Goal: Transaction & Acquisition: Purchase product/service

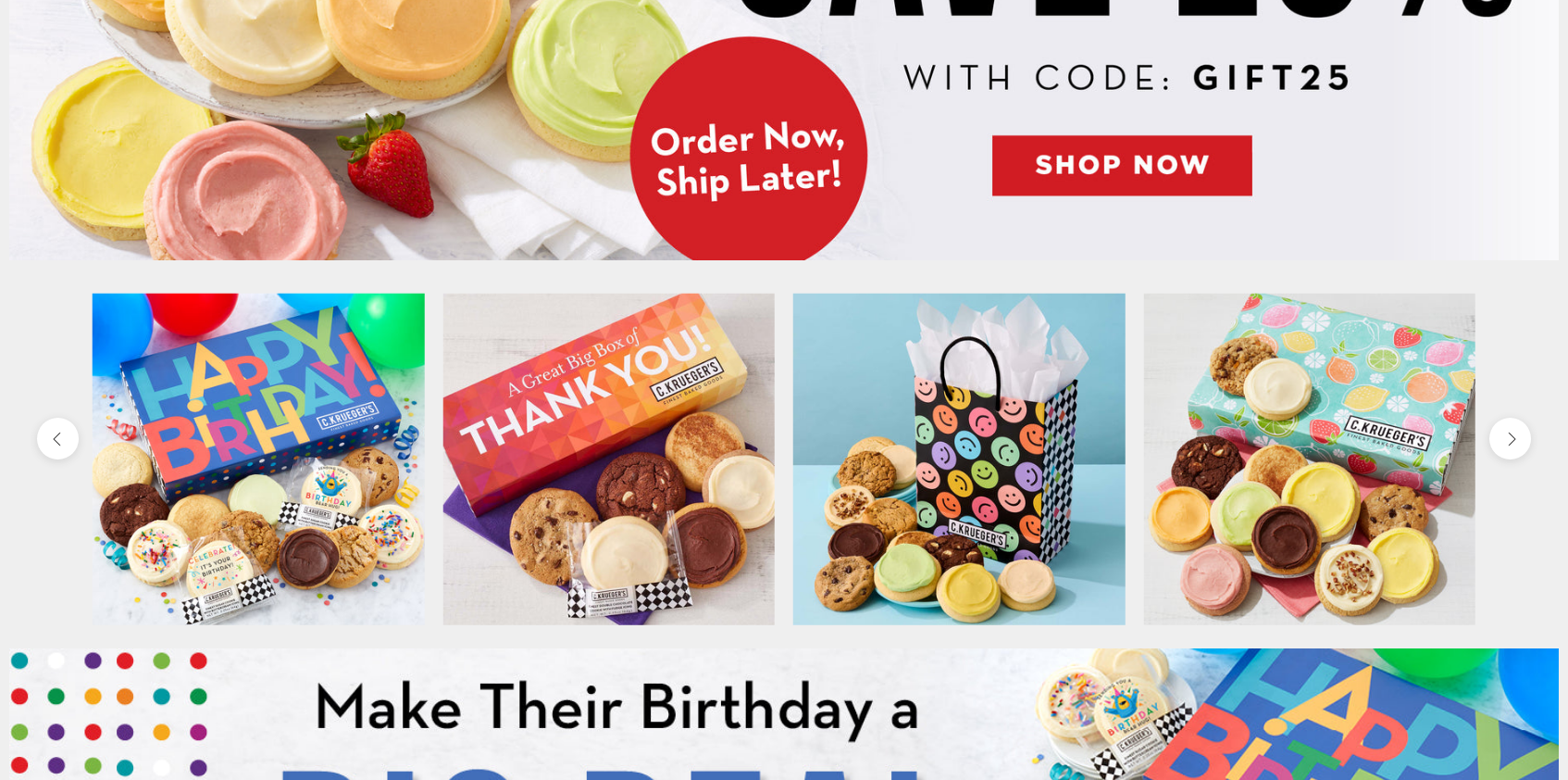
scroll to position [536, 0]
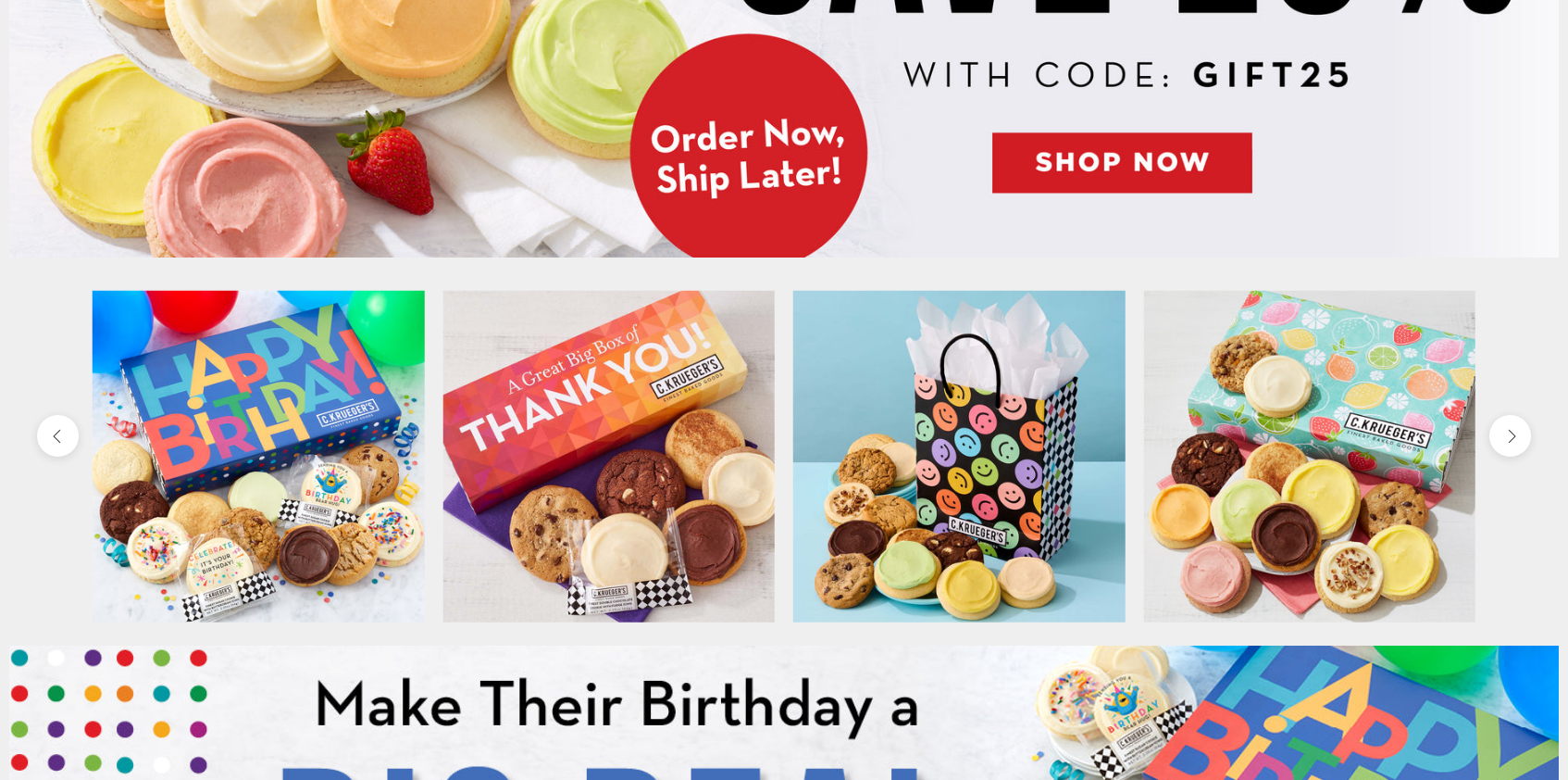
click at [1274, 544] on img at bounding box center [1311, 456] width 333 height 333
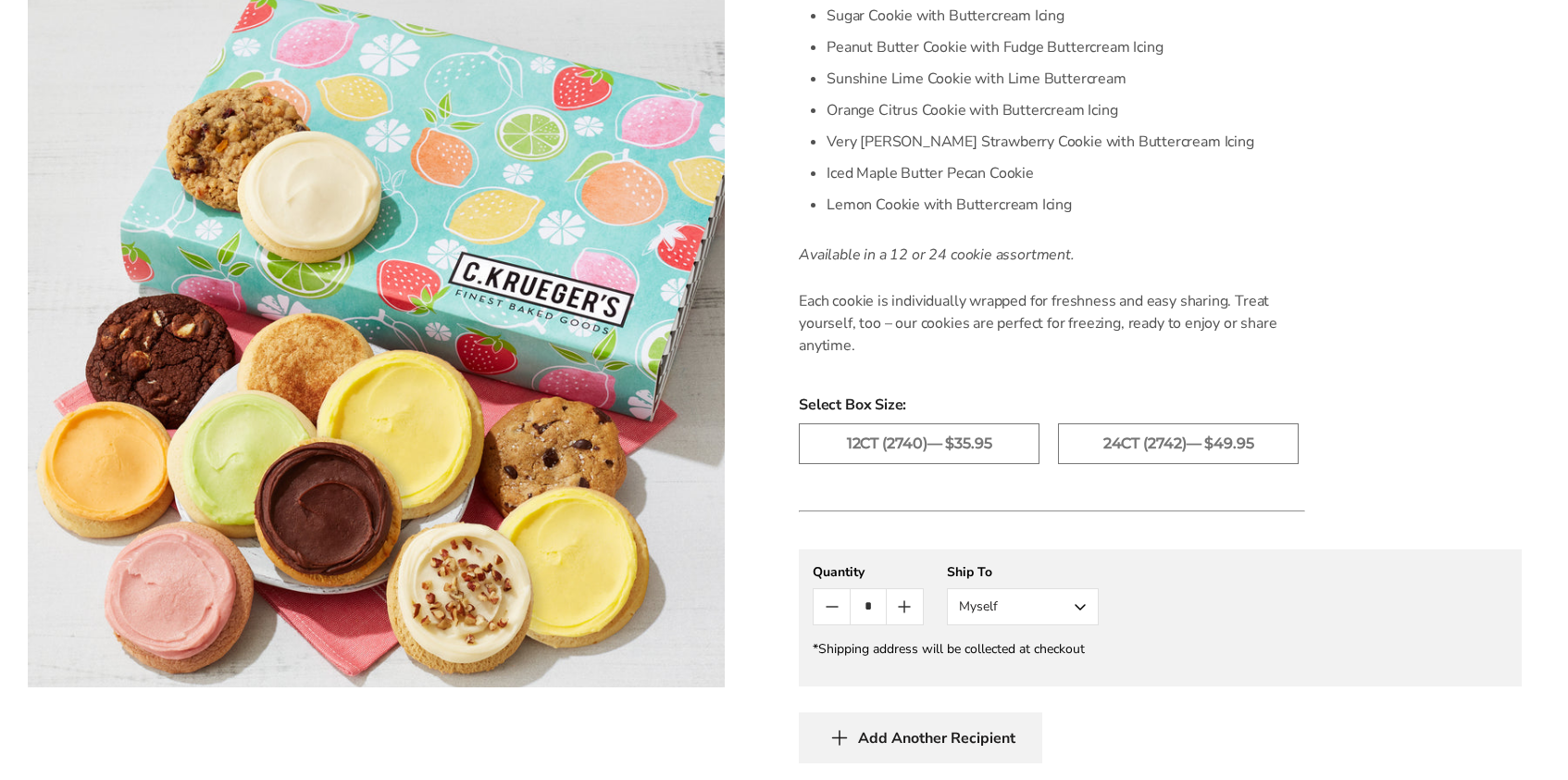
scroll to position [758, 0]
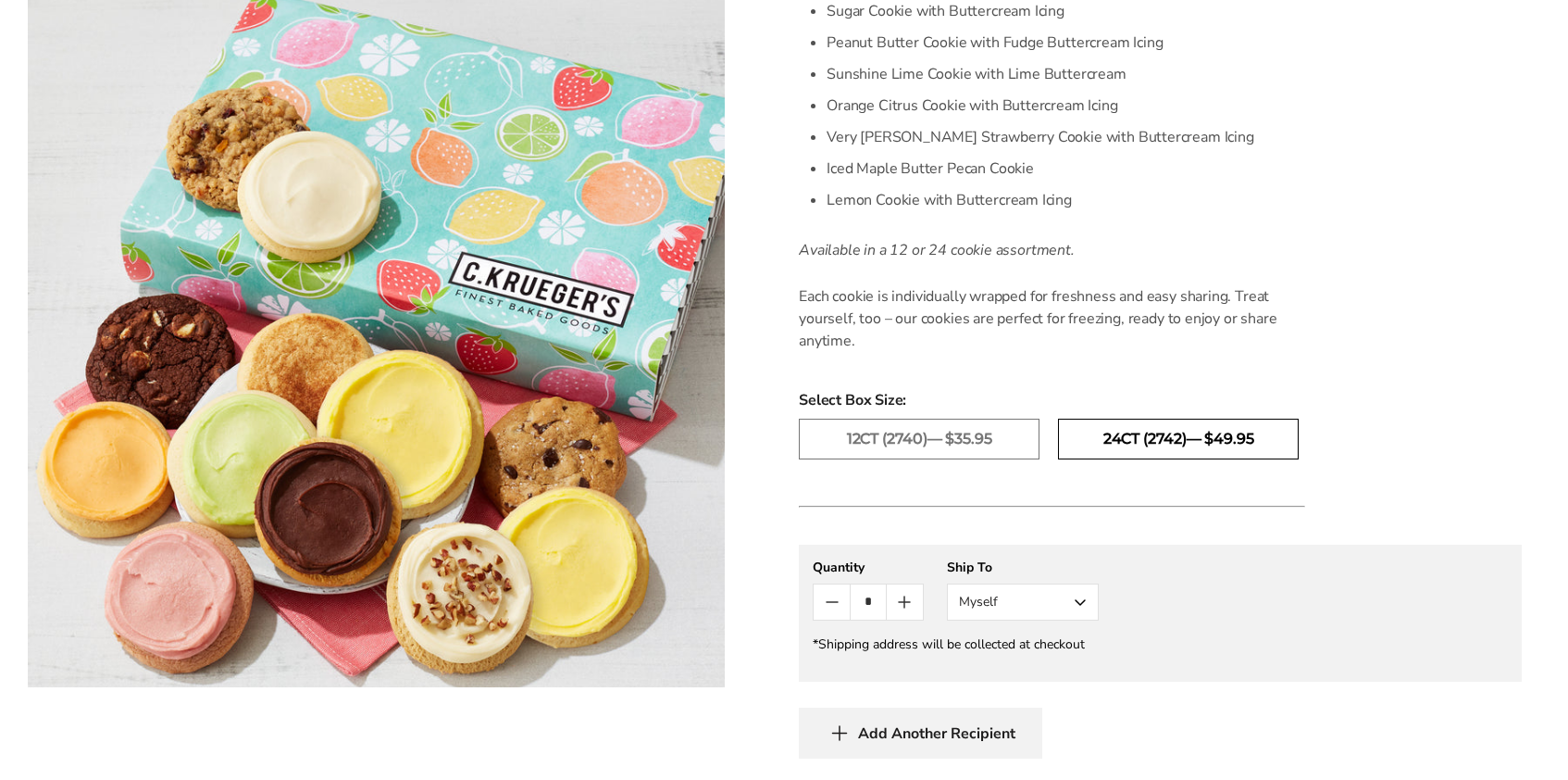
click at [1109, 423] on label "24ct (2742)— $49.95" at bounding box center [1178, 438] width 240 height 41
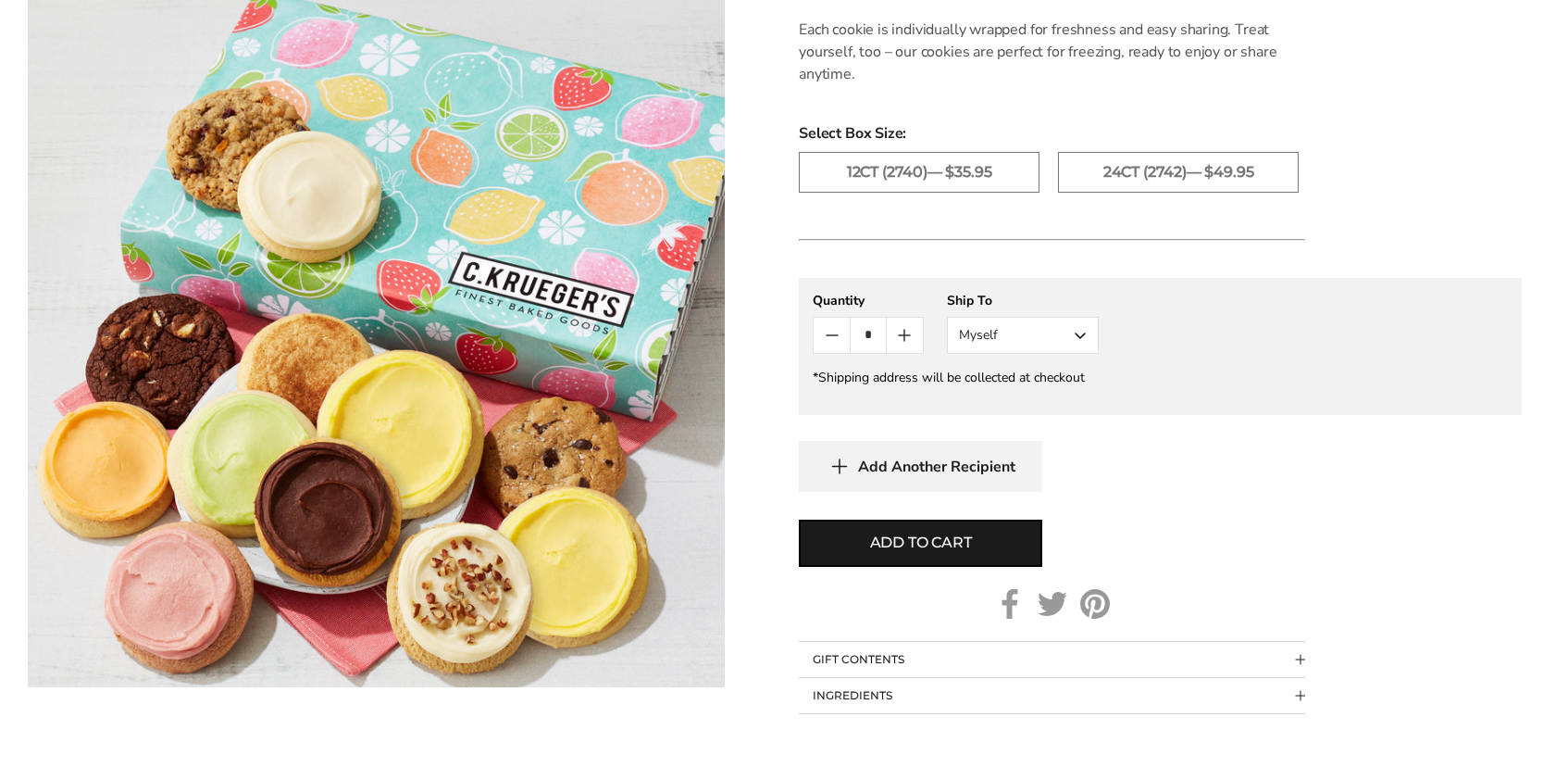
scroll to position [1081, 0]
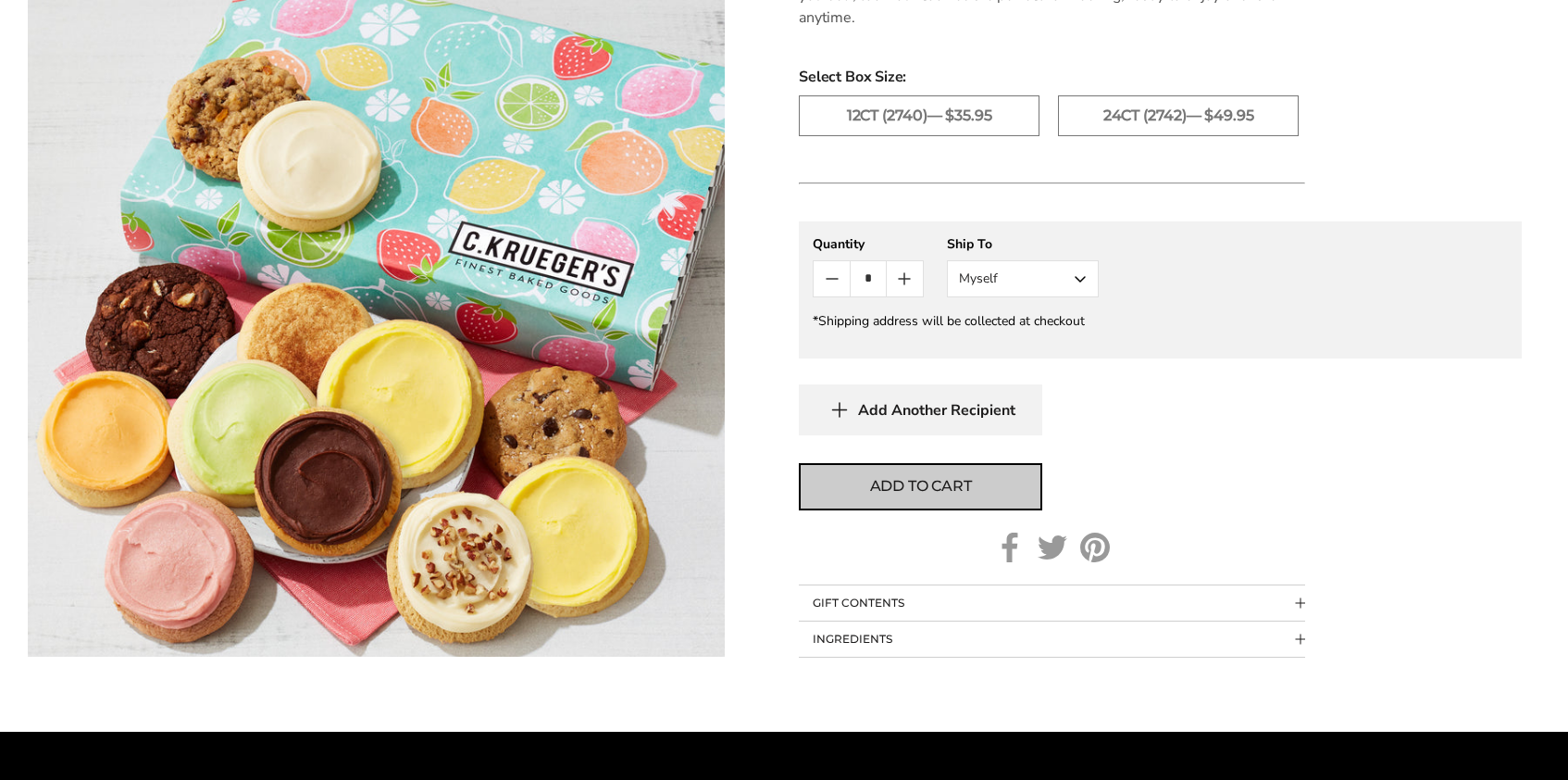
click at [901, 475] on span "Add to cart" at bounding box center [921, 486] width 101 height 22
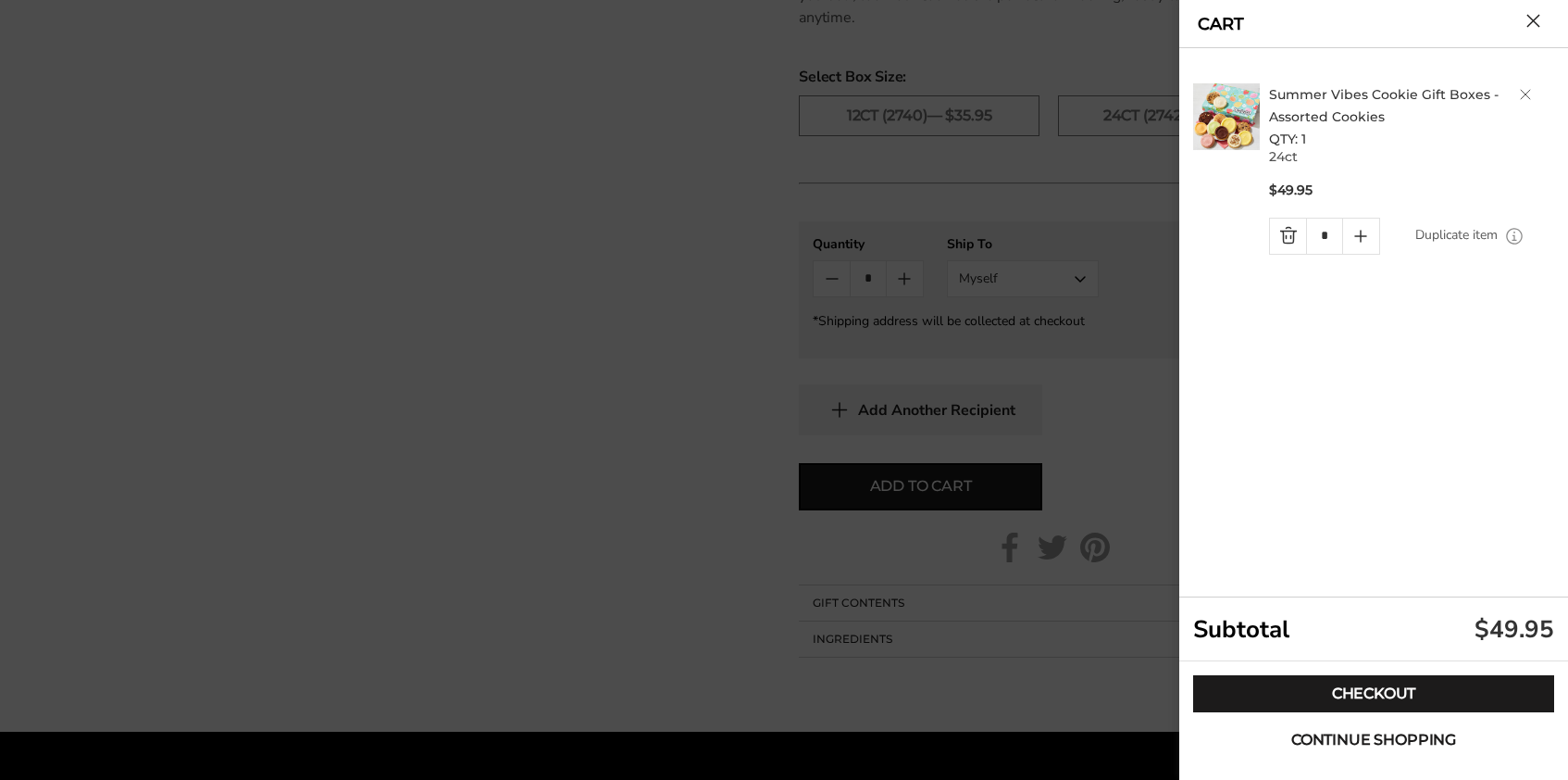
click at [1384, 741] on span "Continue shopping" at bounding box center [1374, 739] width 165 height 15
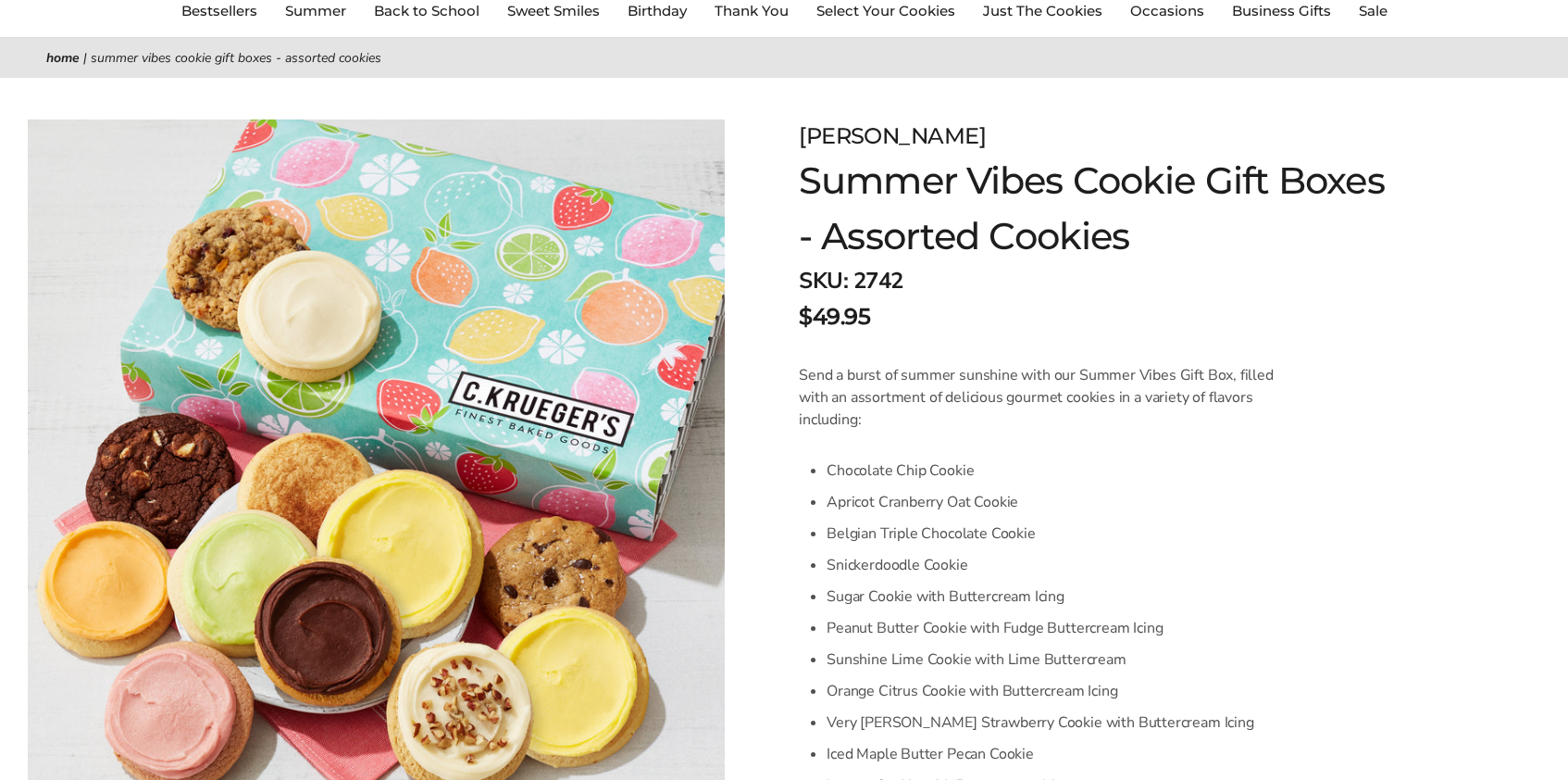
scroll to position [0, 0]
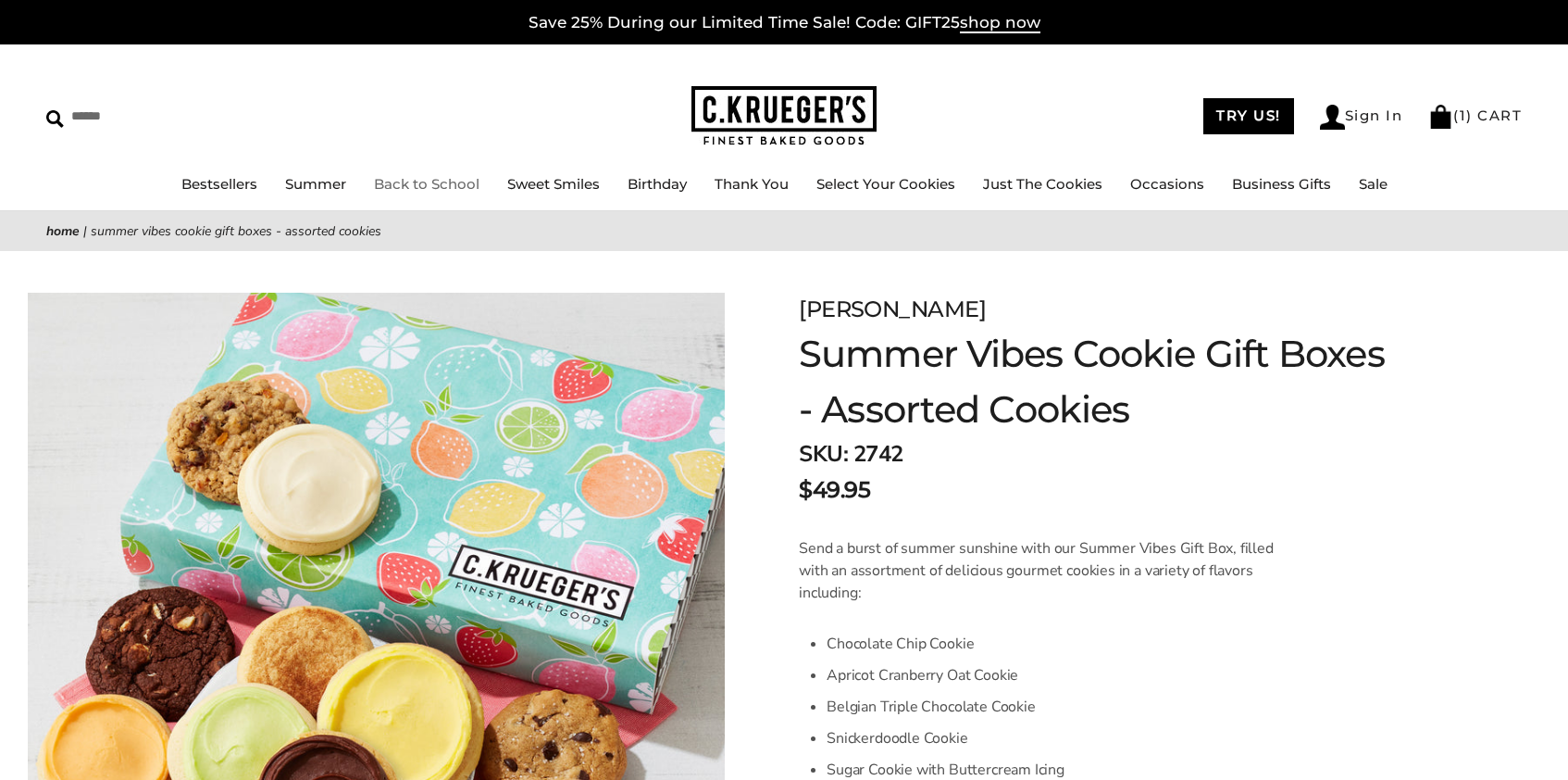
click at [432, 184] on link "Back to School" at bounding box center [426, 184] width 105 height 18
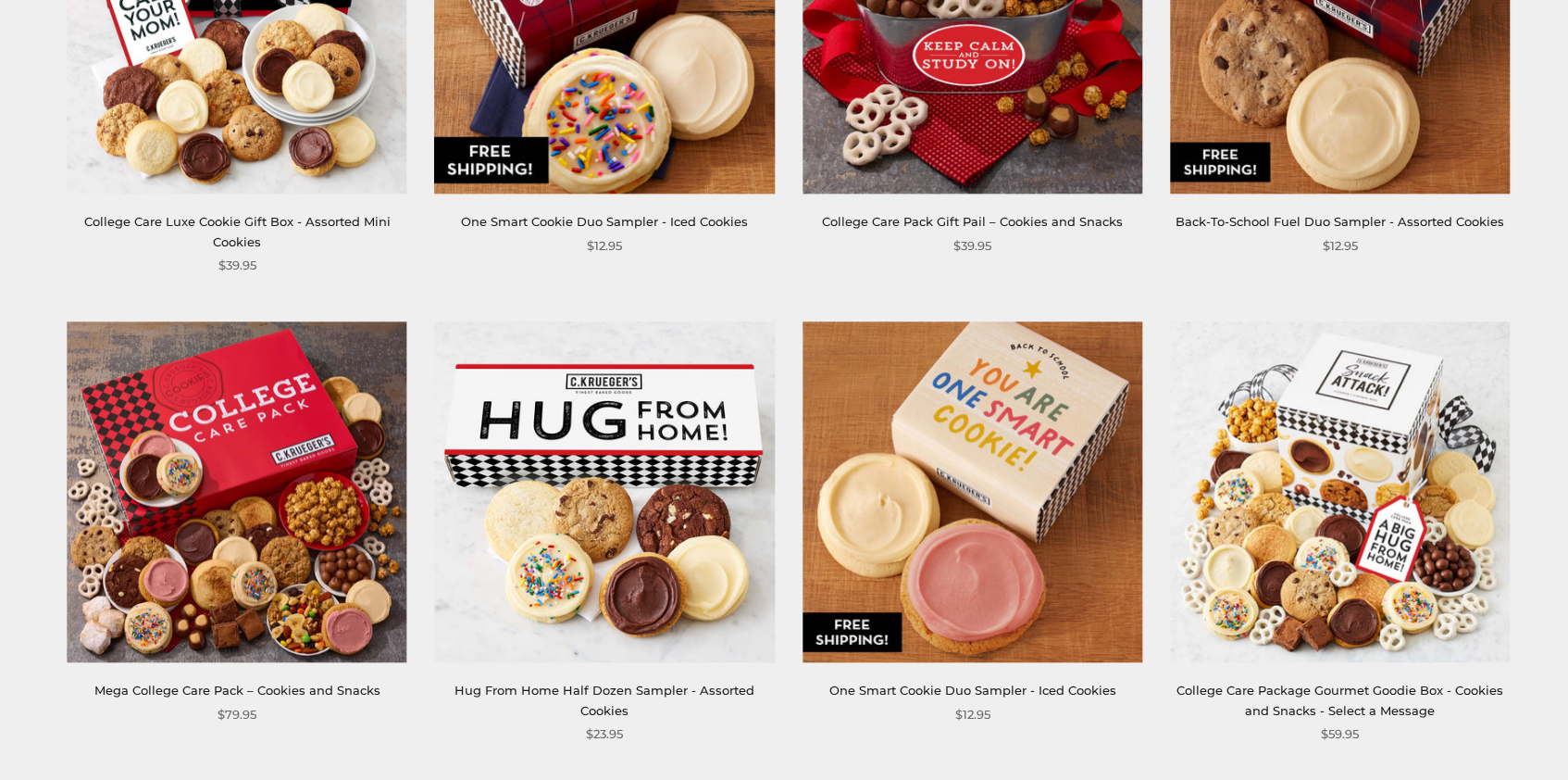
scroll to position [1012, 0]
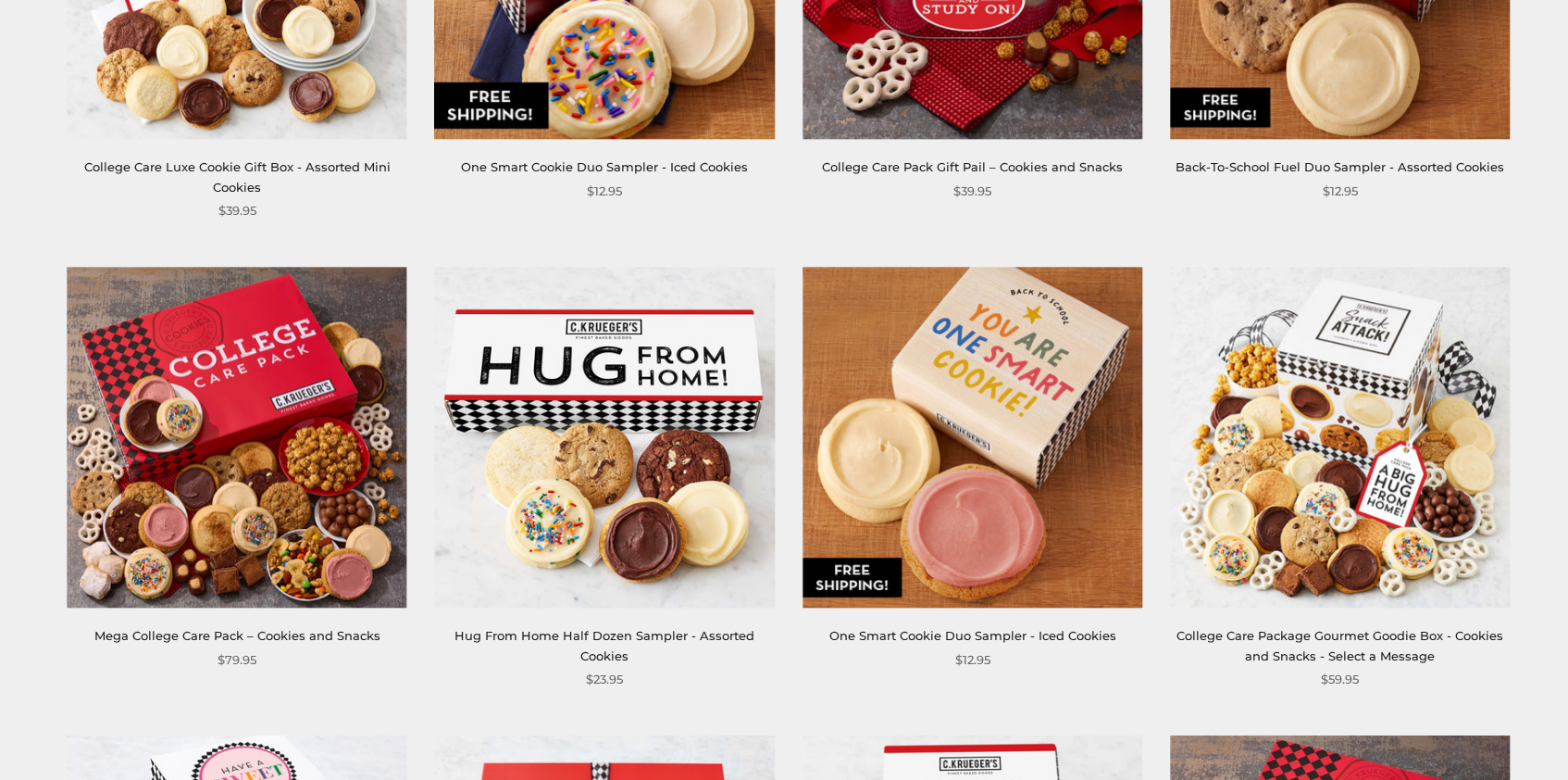
click at [1008, 407] on img at bounding box center [973, 437] width 340 height 340
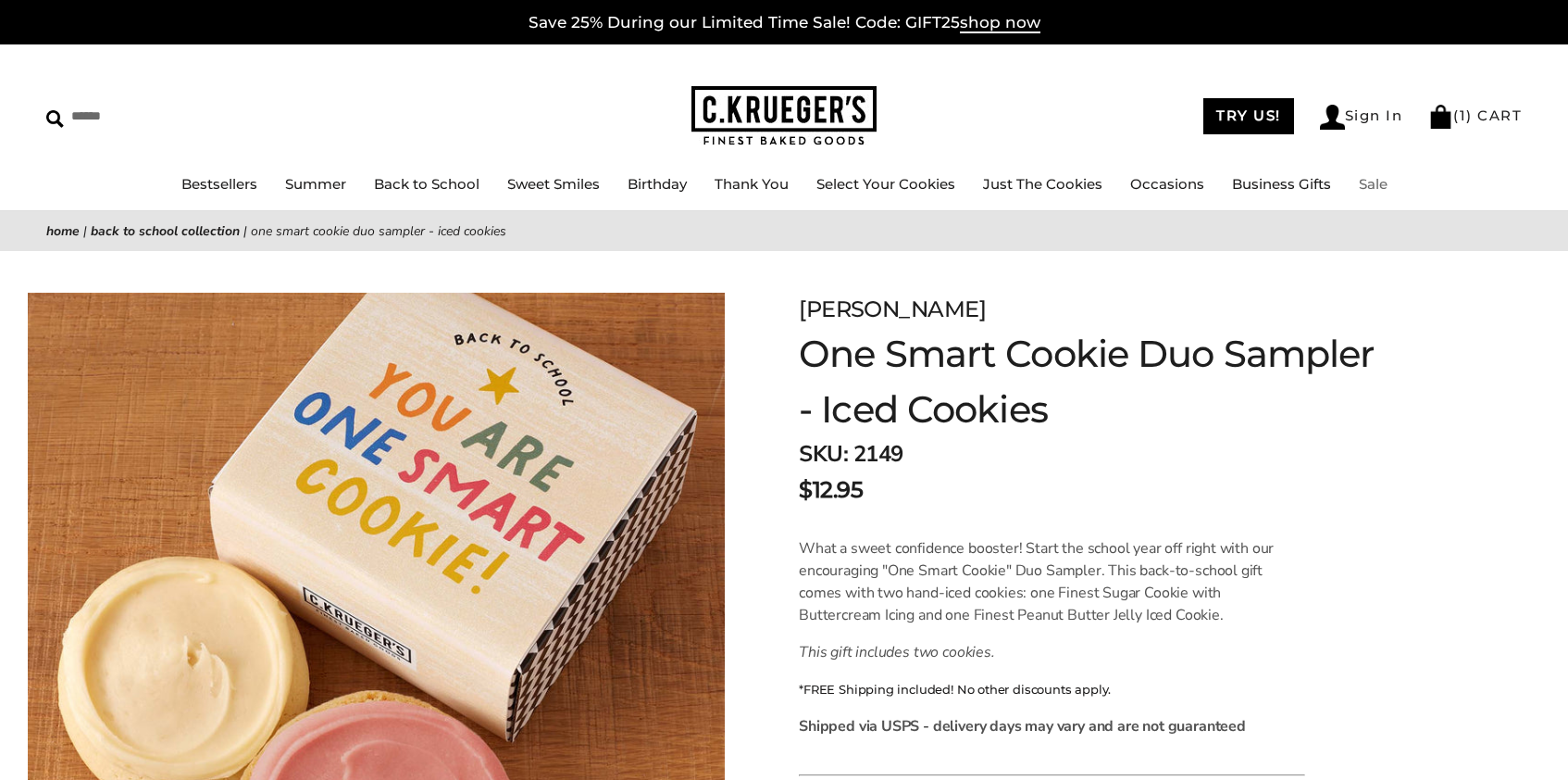
click at [1371, 180] on link "Sale" at bounding box center [1373, 184] width 29 height 18
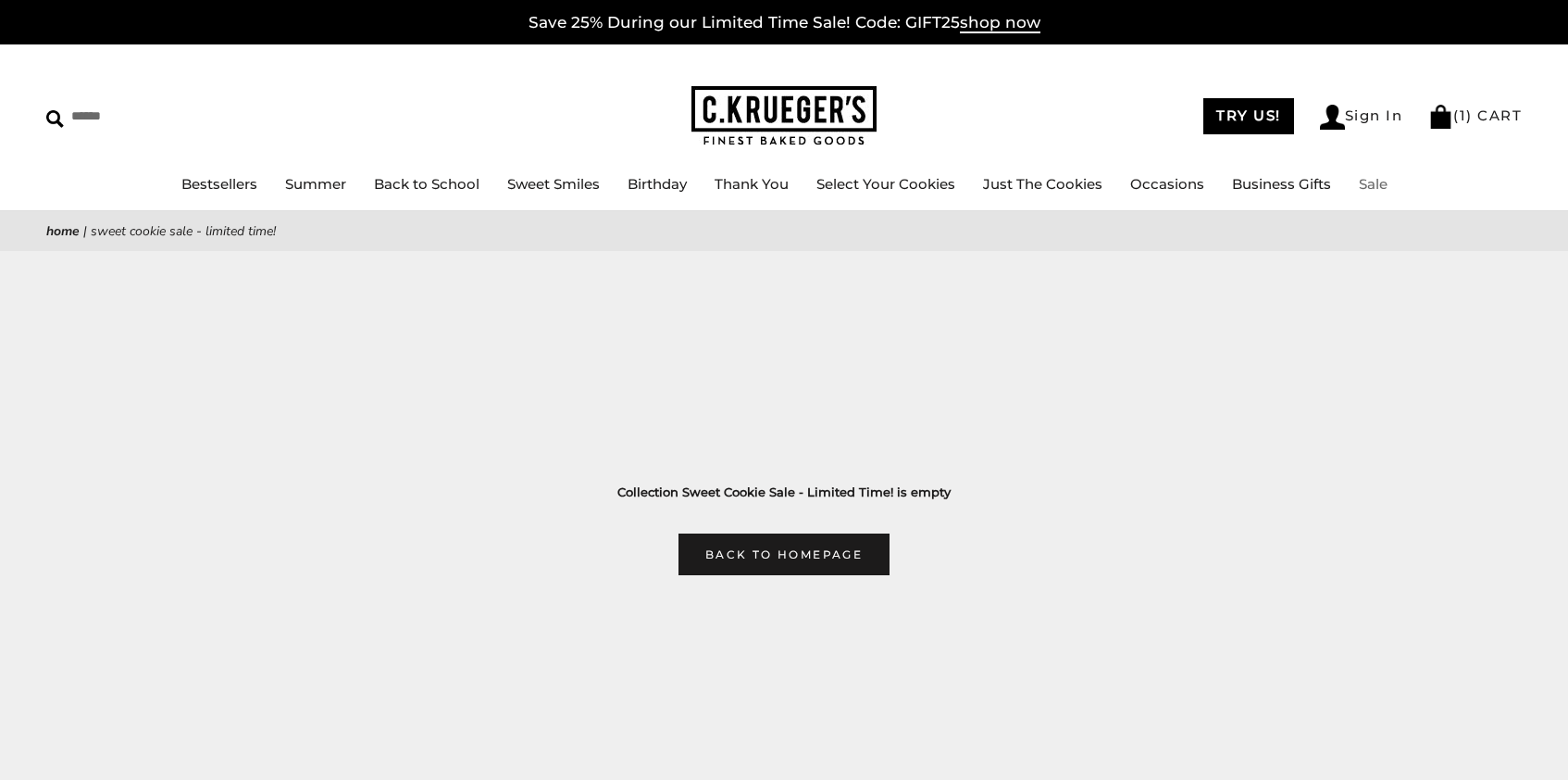
click at [1382, 180] on link "Sale" at bounding box center [1373, 184] width 29 height 18
click at [551, 187] on link "Sweet Smiles" at bounding box center [553, 184] width 92 height 18
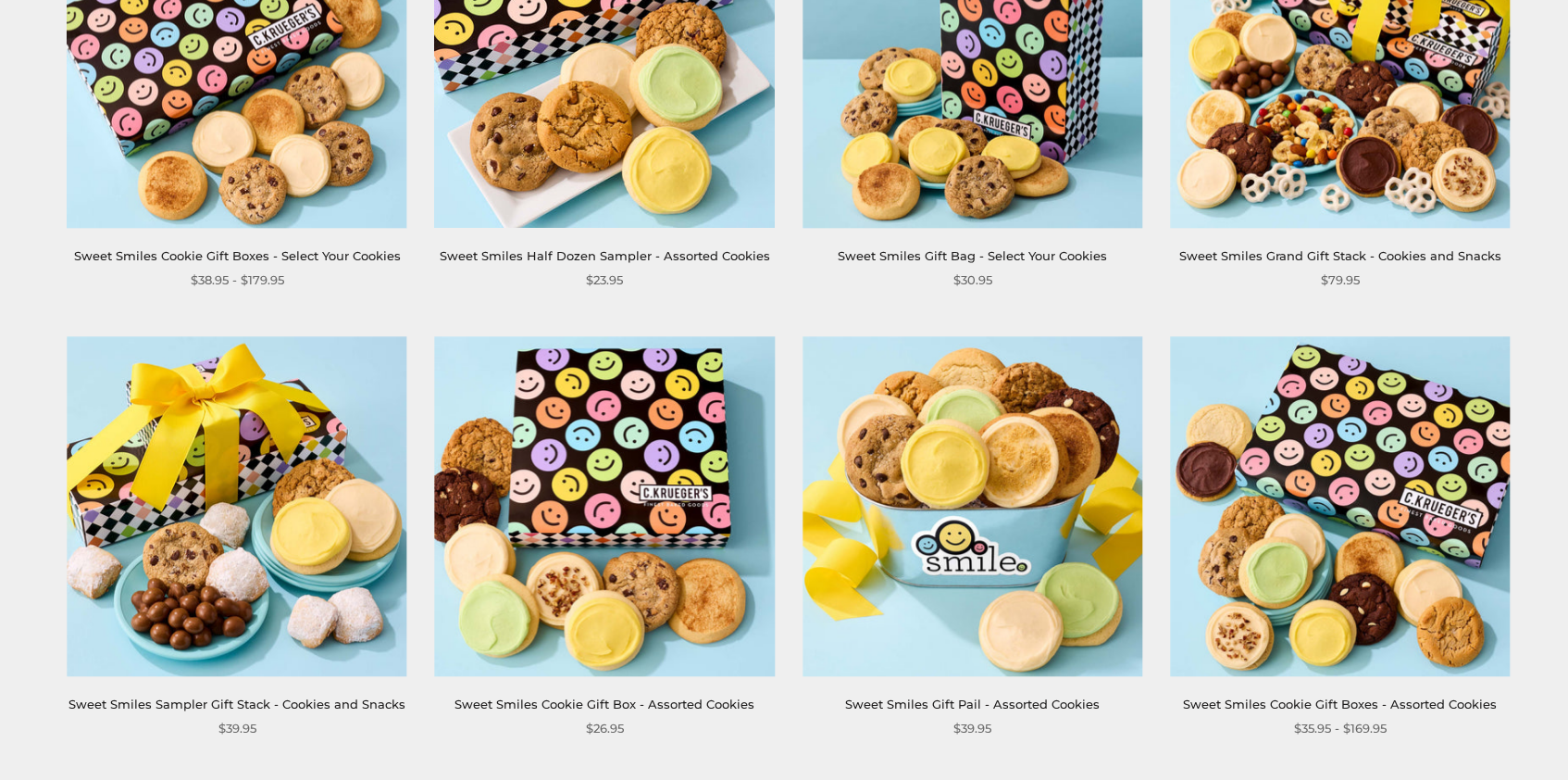
scroll to position [523, 0]
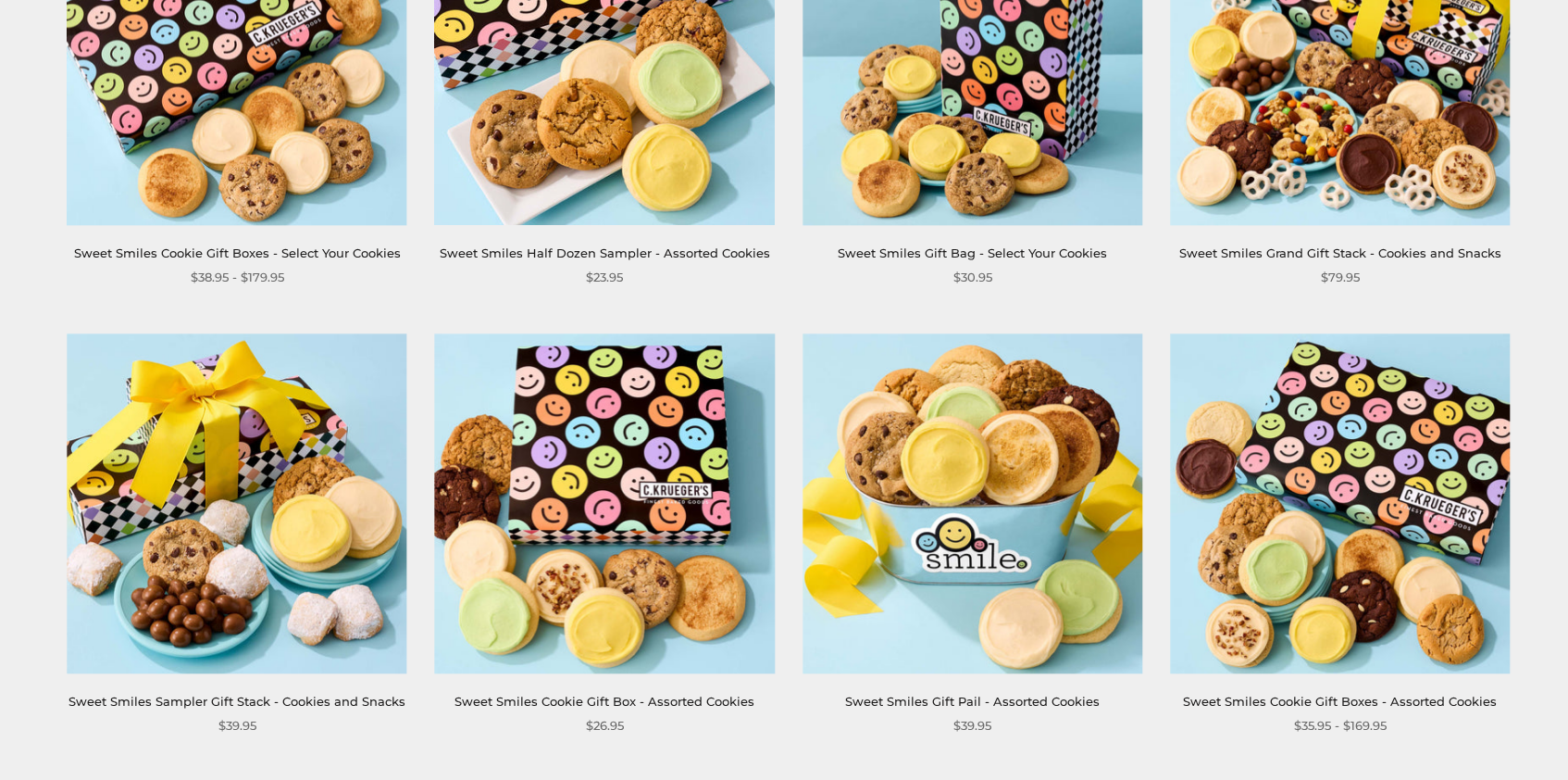
click at [590, 466] on img at bounding box center [605, 503] width 340 height 340
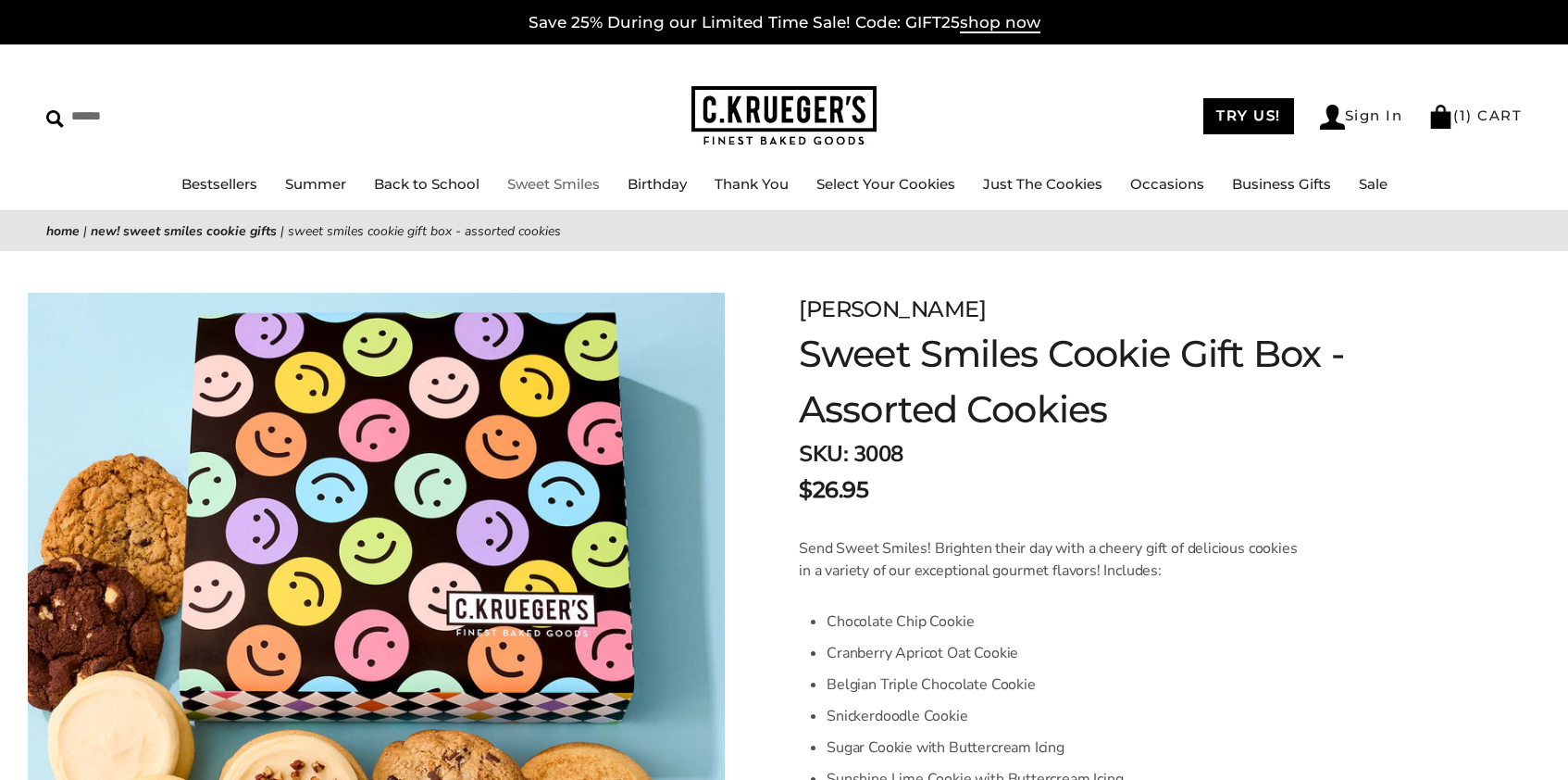
click at [563, 184] on link "Sweet Smiles" at bounding box center [553, 184] width 92 height 18
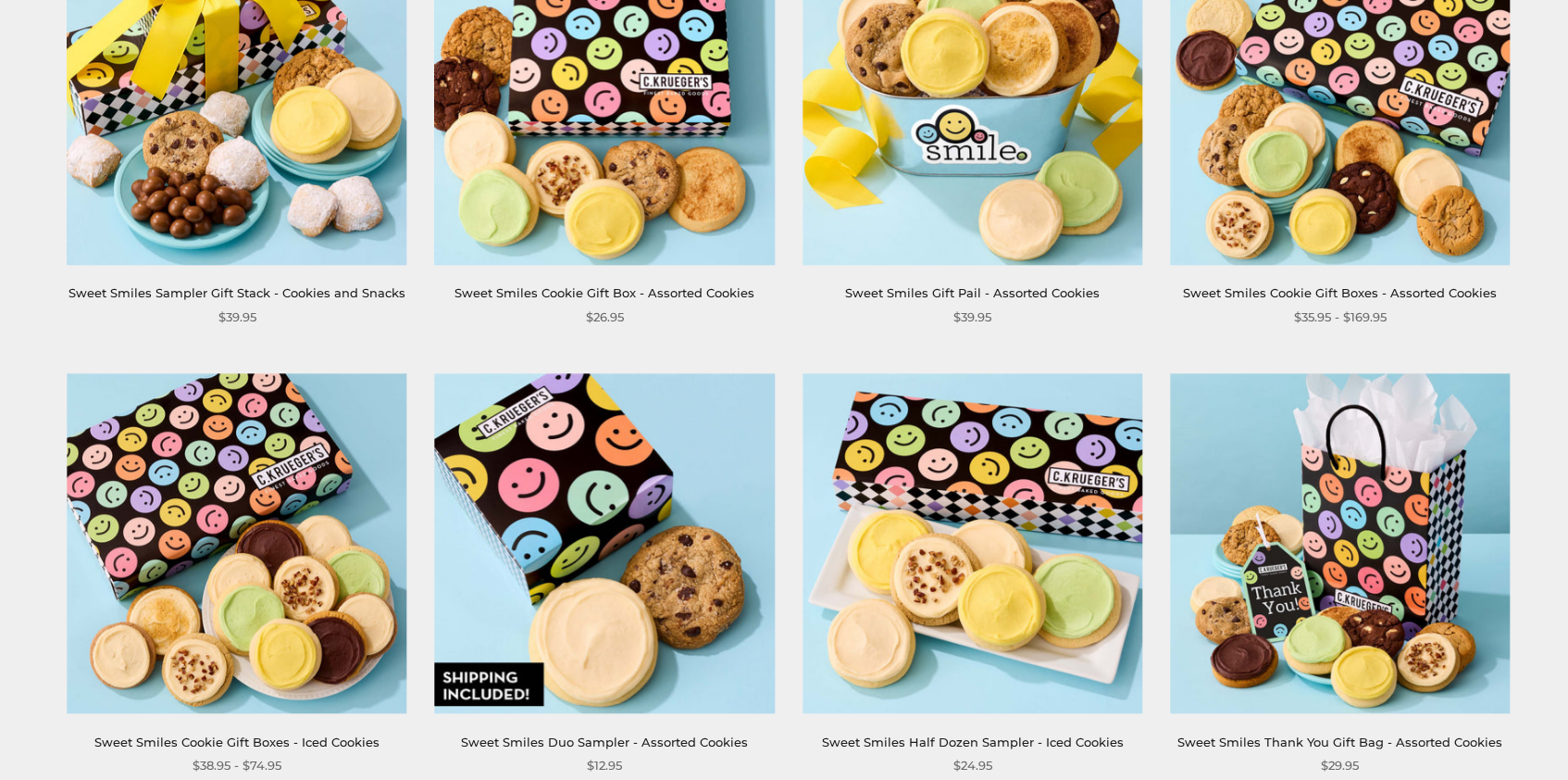
scroll to position [933, 0]
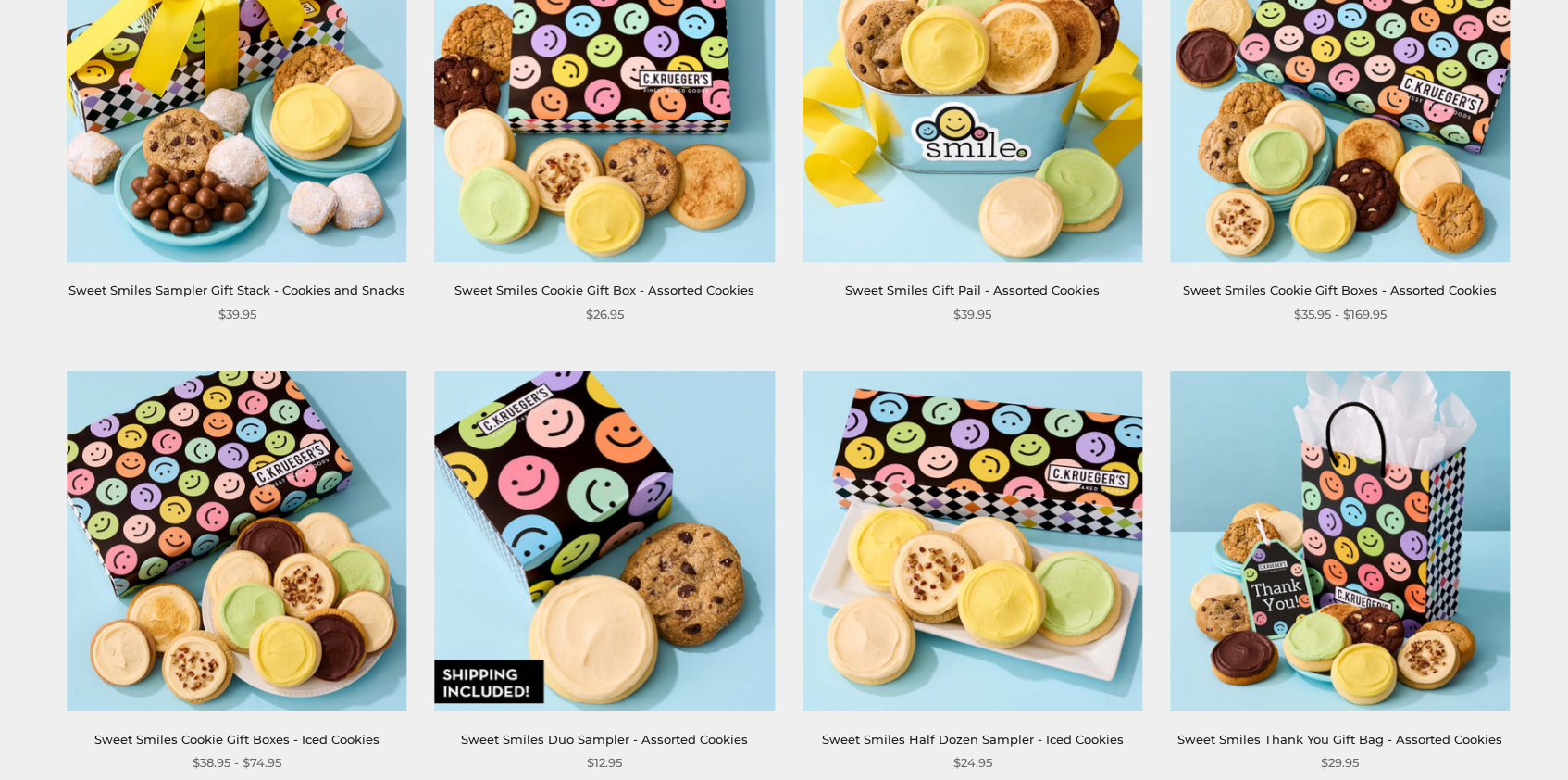
click at [1348, 170] on img at bounding box center [1340, 92] width 340 height 340
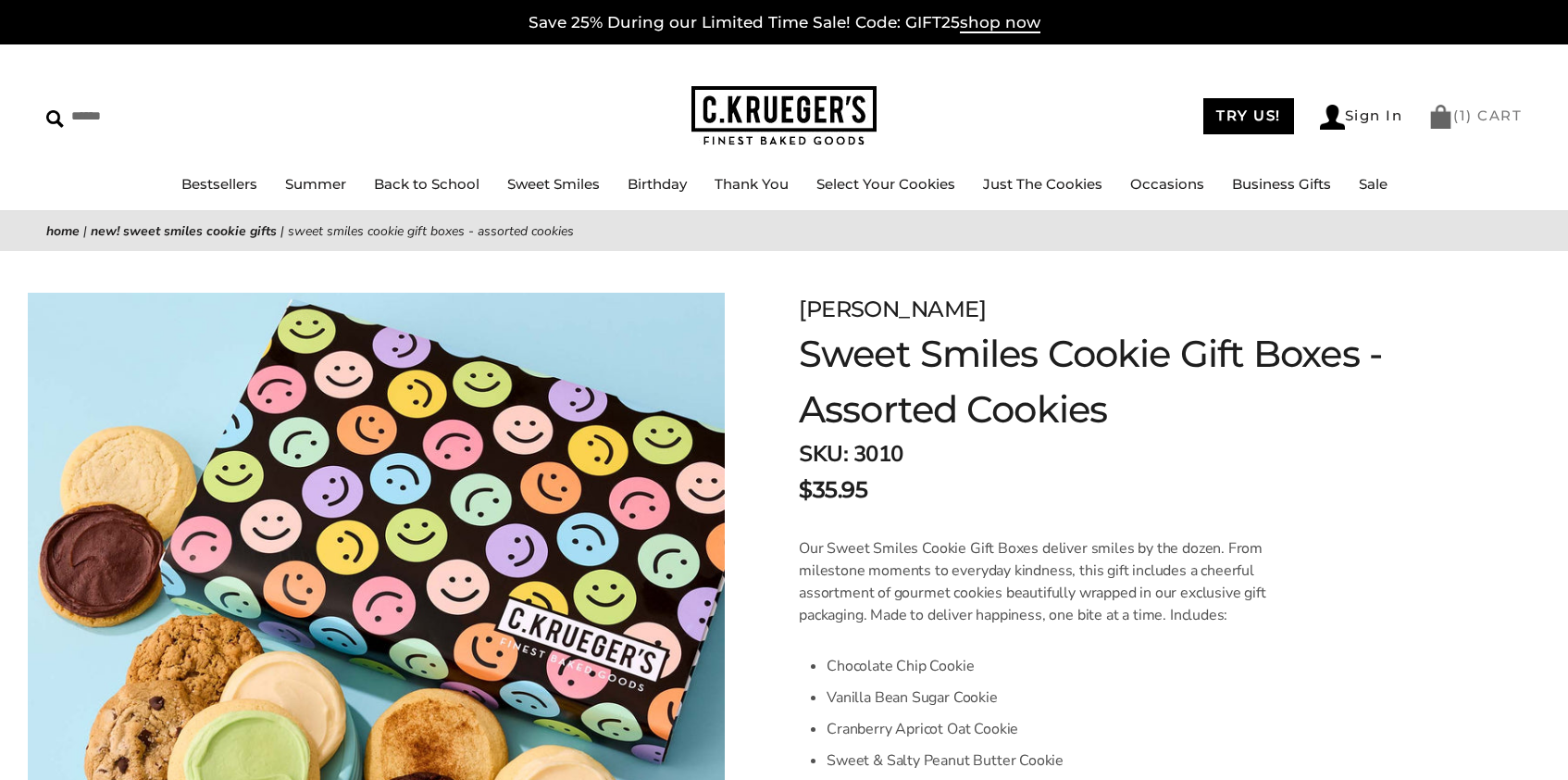
click at [1442, 115] on img at bounding box center [1441, 116] width 25 height 24
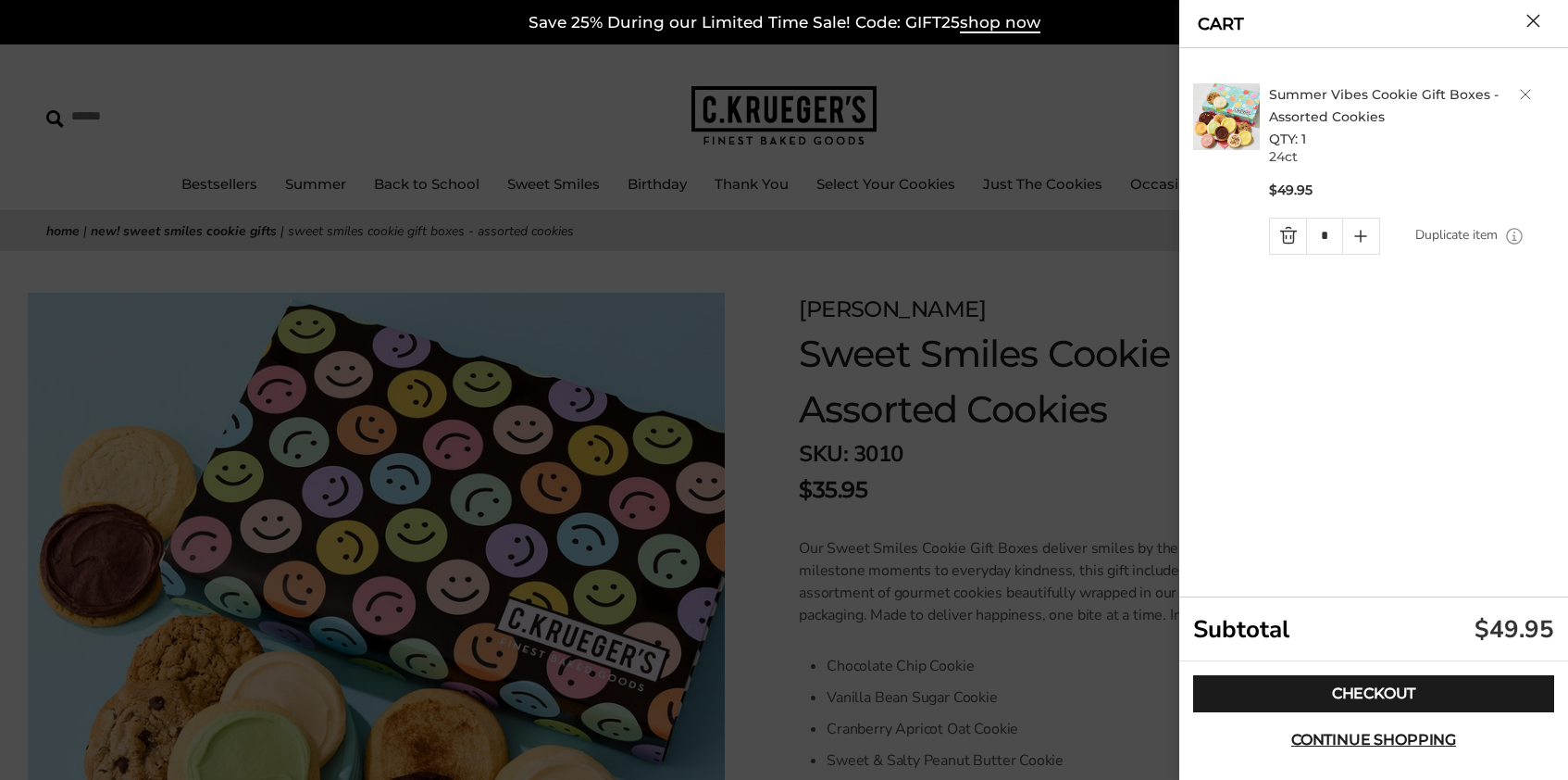
click at [1312, 115] on link "Summer Vibes Cookie Gift Boxes - Assorted Cookies" at bounding box center [1383, 105] width 230 height 39
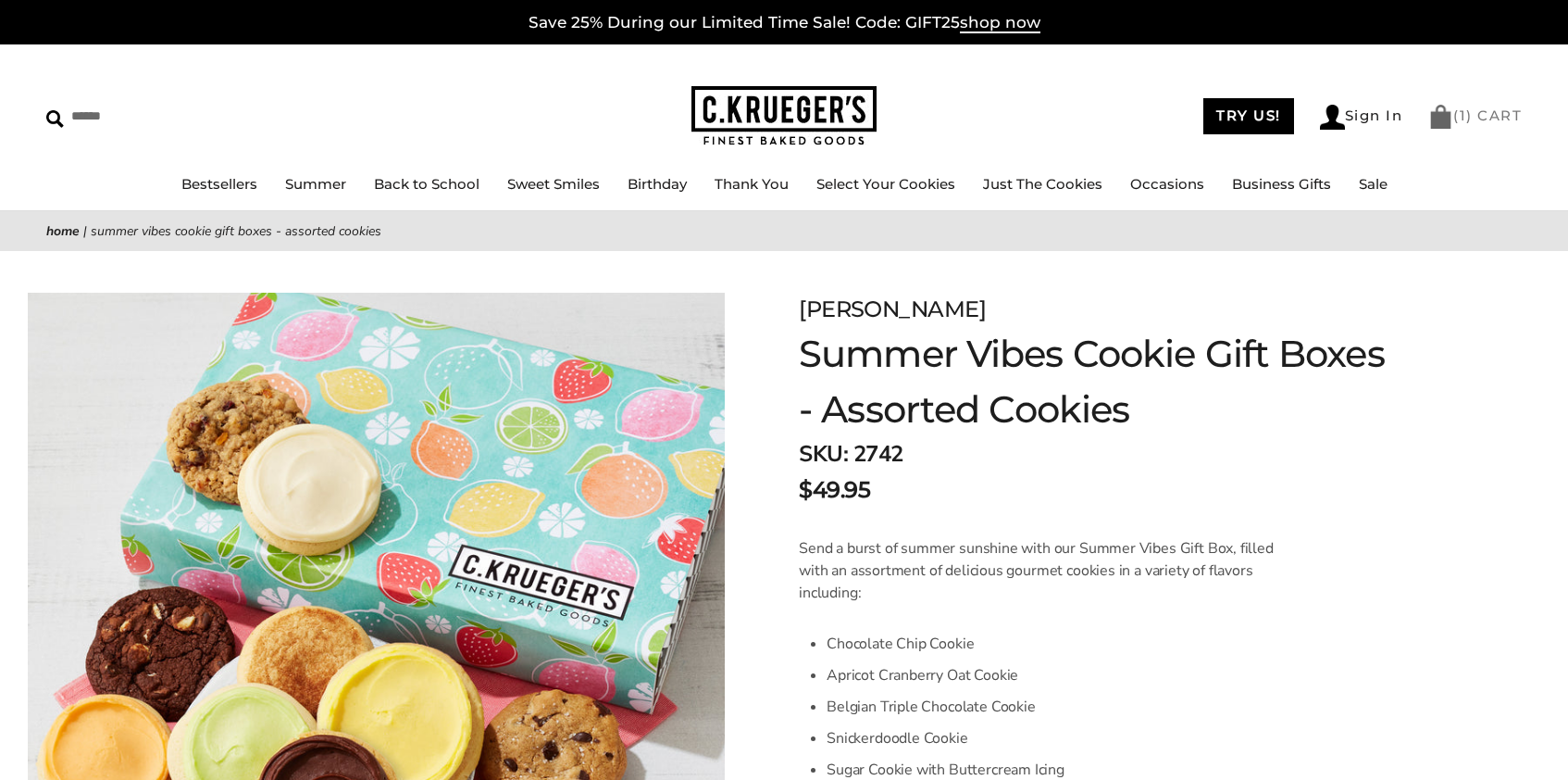
click at [1470, 118] on link "( 1 ) CART" at bounding box center [1476, 115] width 93 height 18
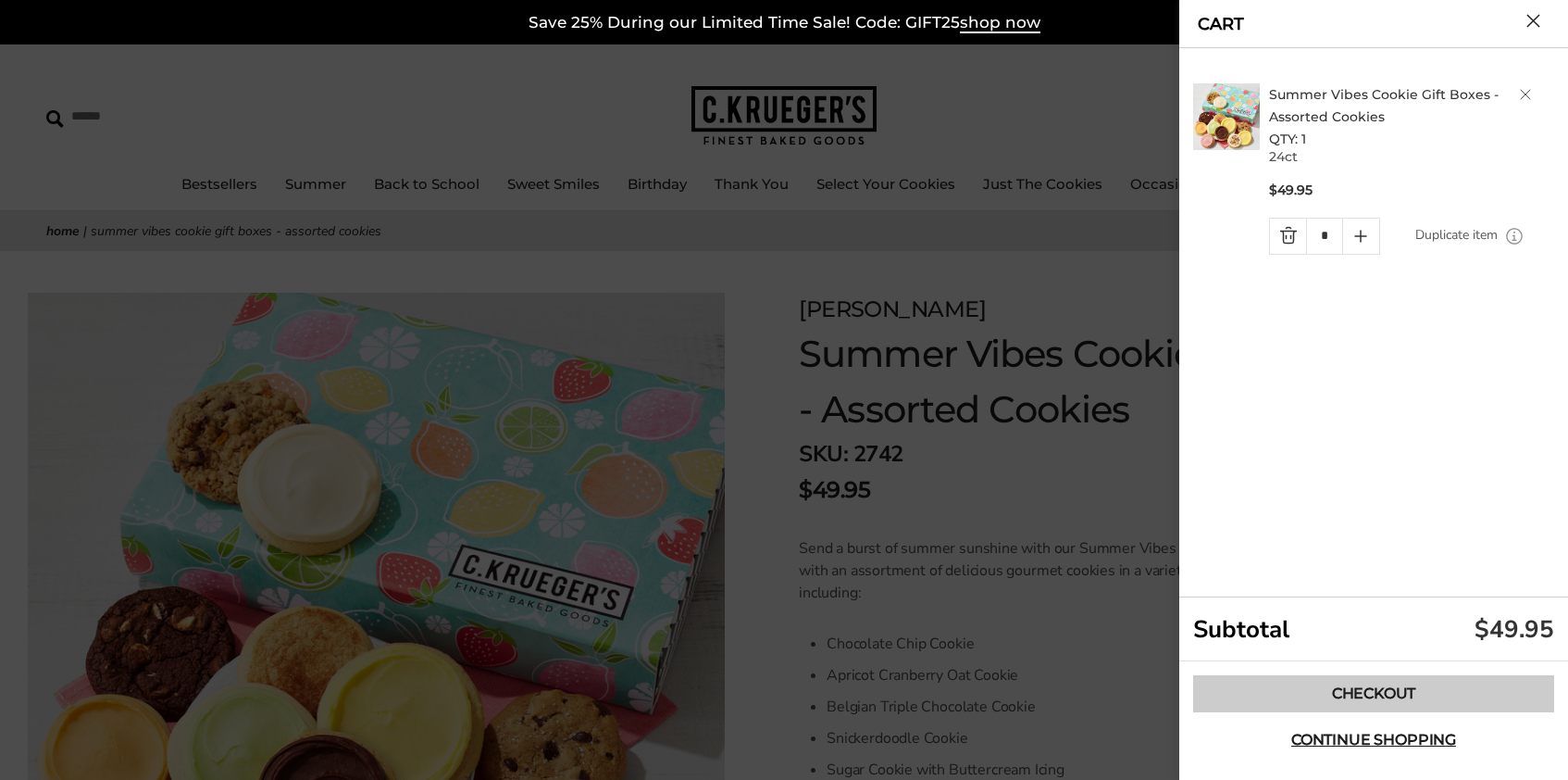
click at [1368, 685] on link "Checkout" at bounding box center [1373, 693] width 361 height 37
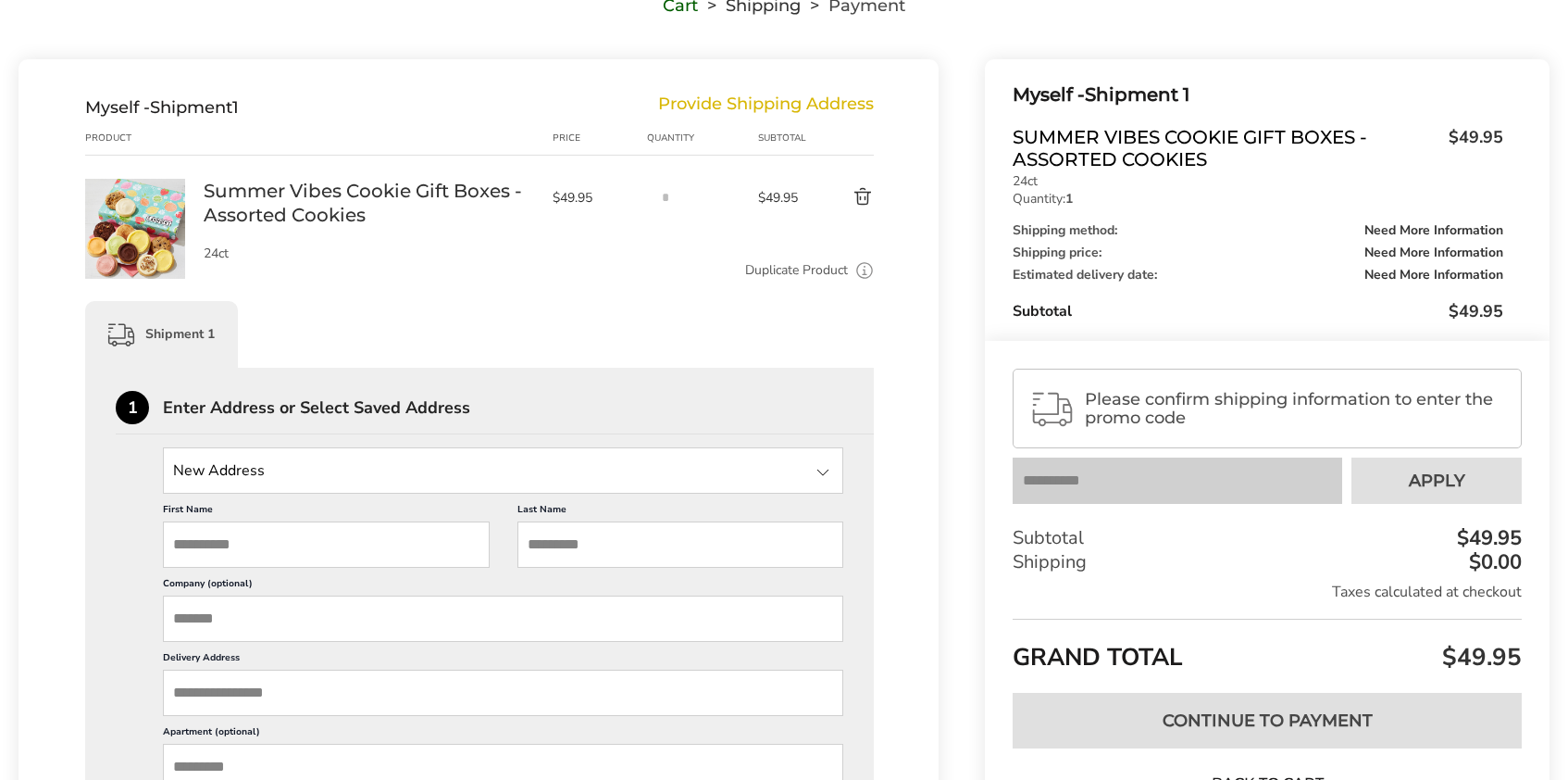
scroll to position [175, 0]
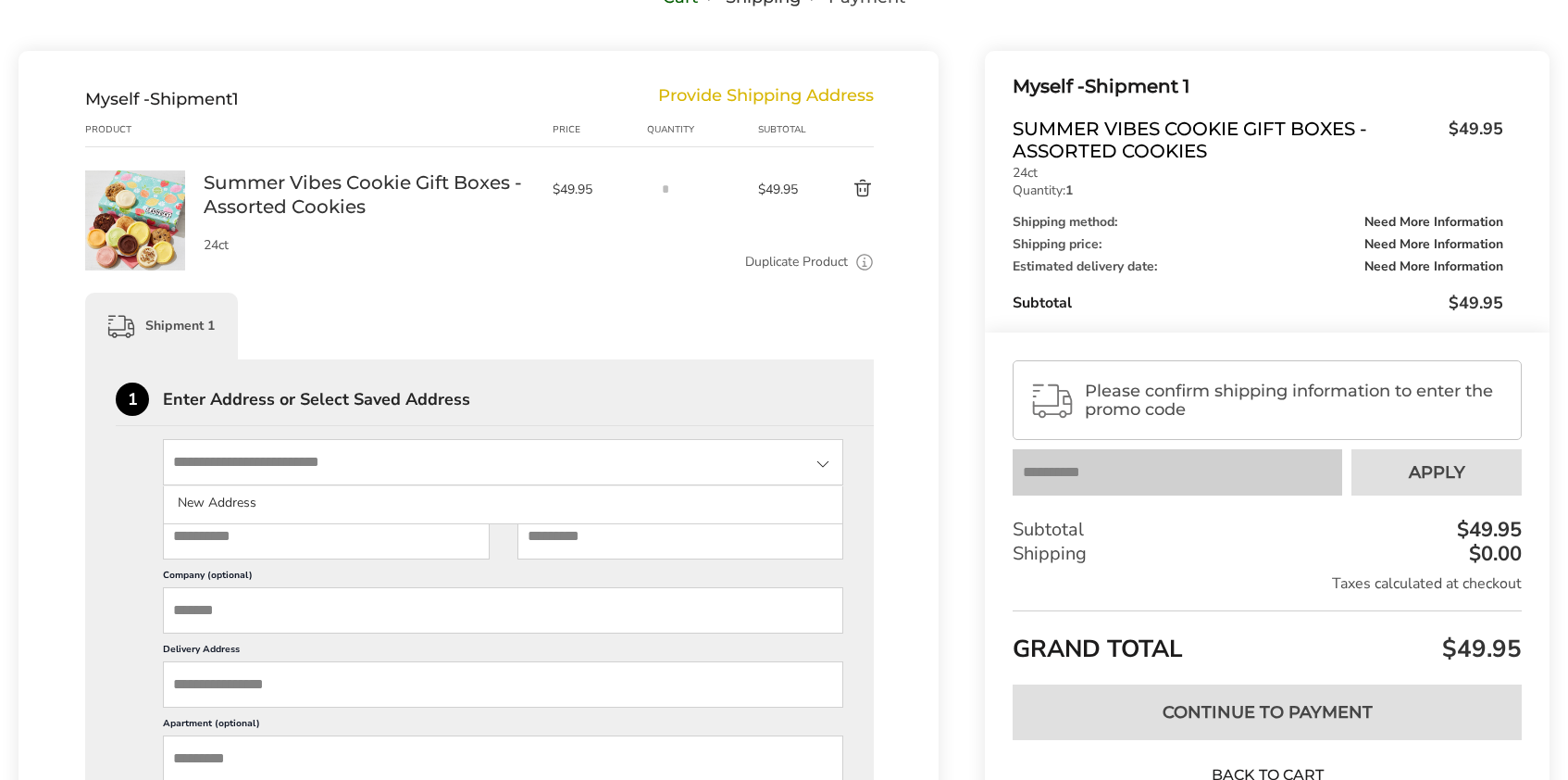
click at [224, 463] on input "State" at bounding box center [503, 462] width 681 height 47
type input "**********"
type input "******"
type input "*****"
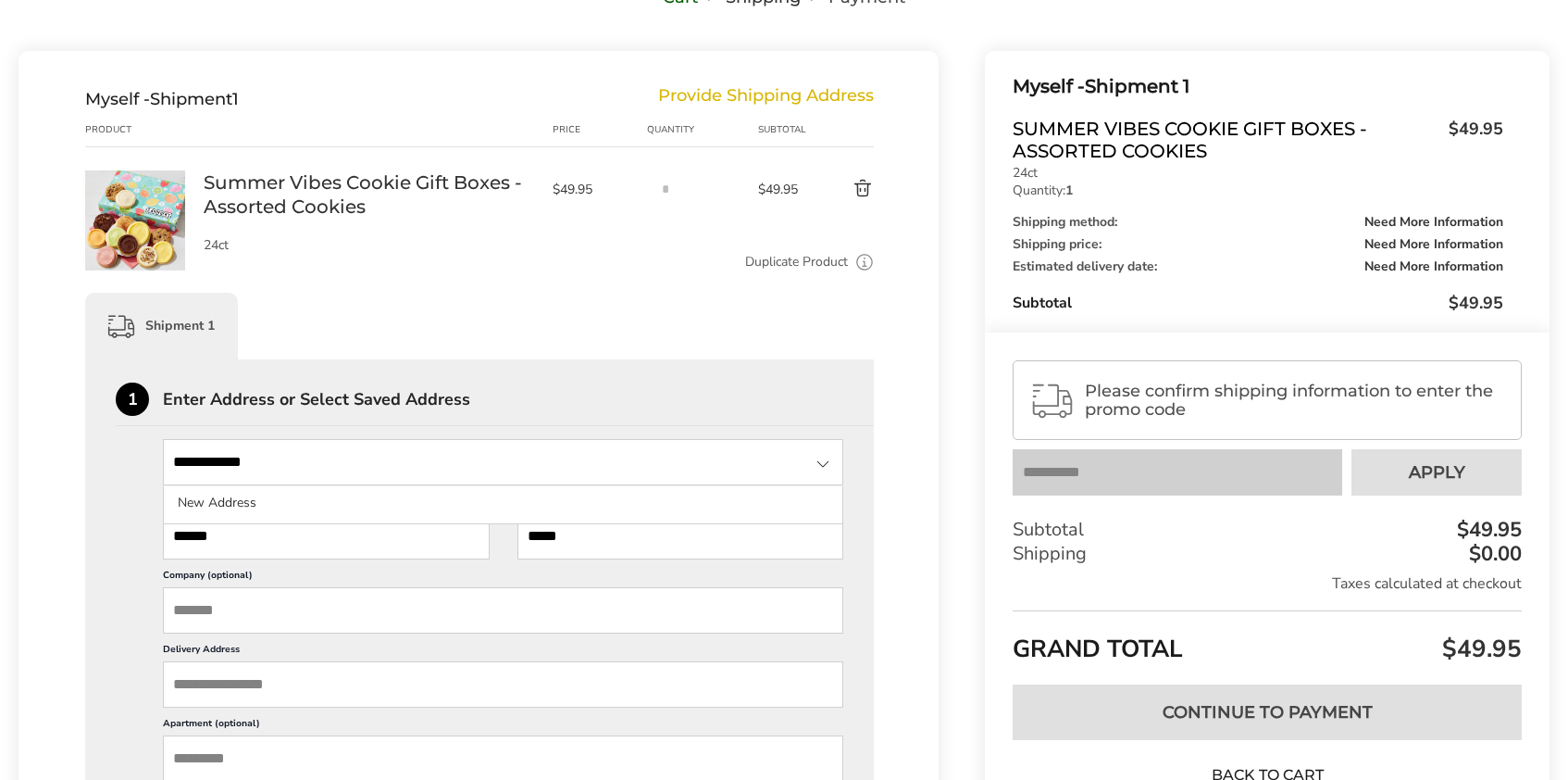
type input "*******"
click at [336, 465] on input "State" at bounding box center [503, 462] width 681 height 47
type input "**********"
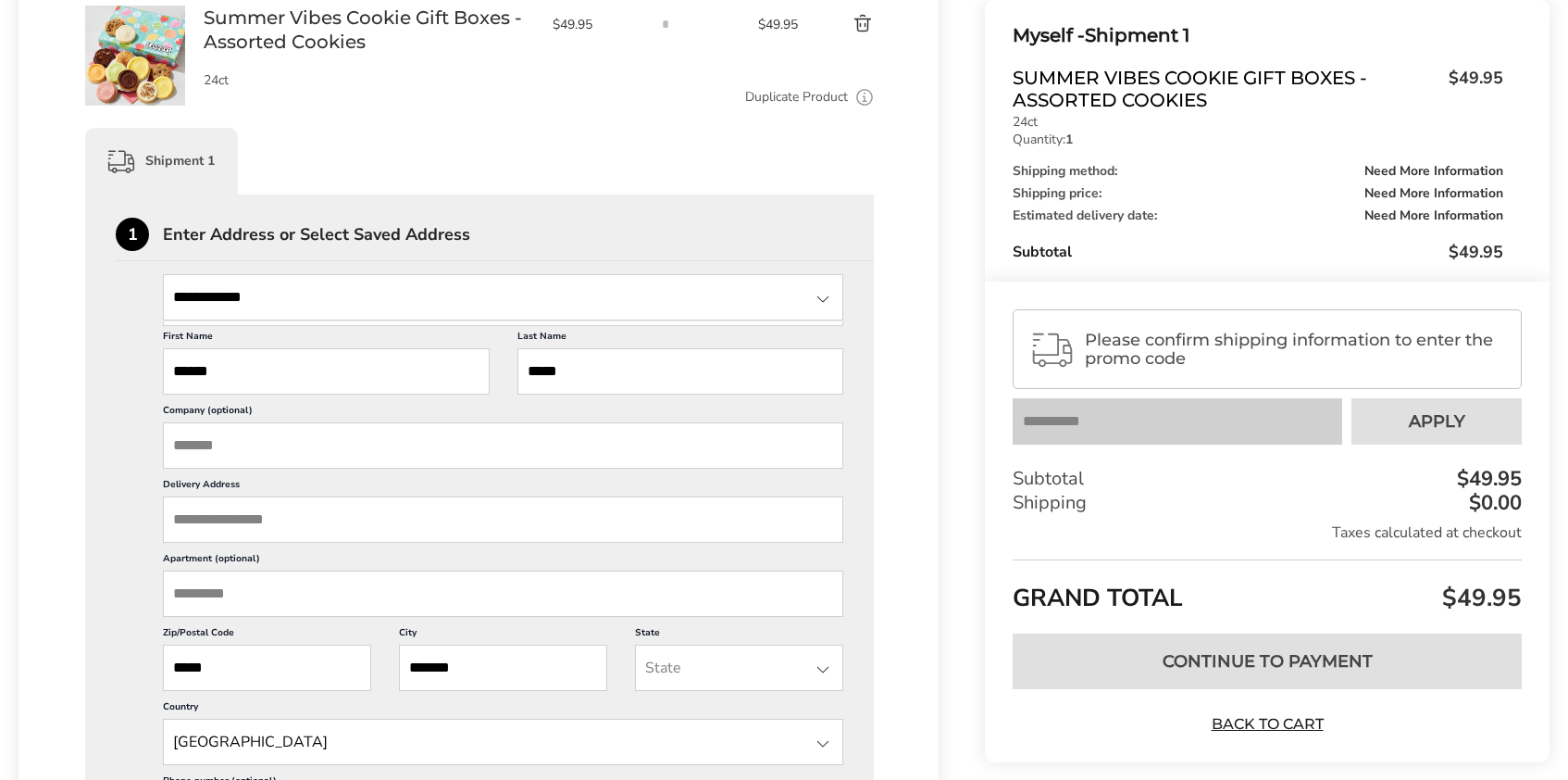
scroll to position [342, 0]
click at [275, 527] on input "Delivery Address" at bounding box center [503, 518] width 681 height 47
click at [200, 523] on input "Delivery Address" at bounding box center [503, 518] width 681 height 47
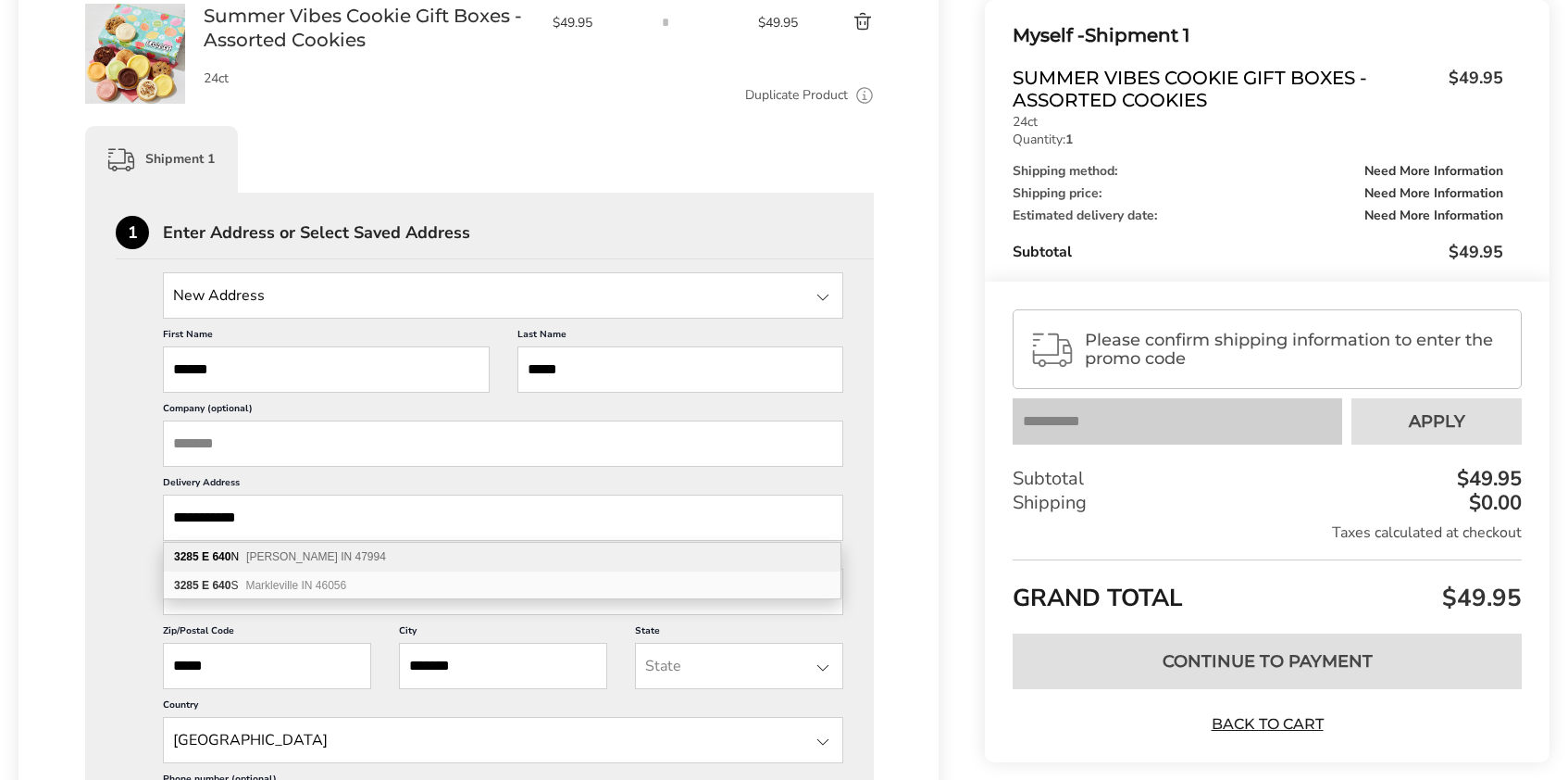
click at [269, 552] on span "Wingate IN 47994" at bounding box center [316, 555] width 140 height 13
type input "**********"
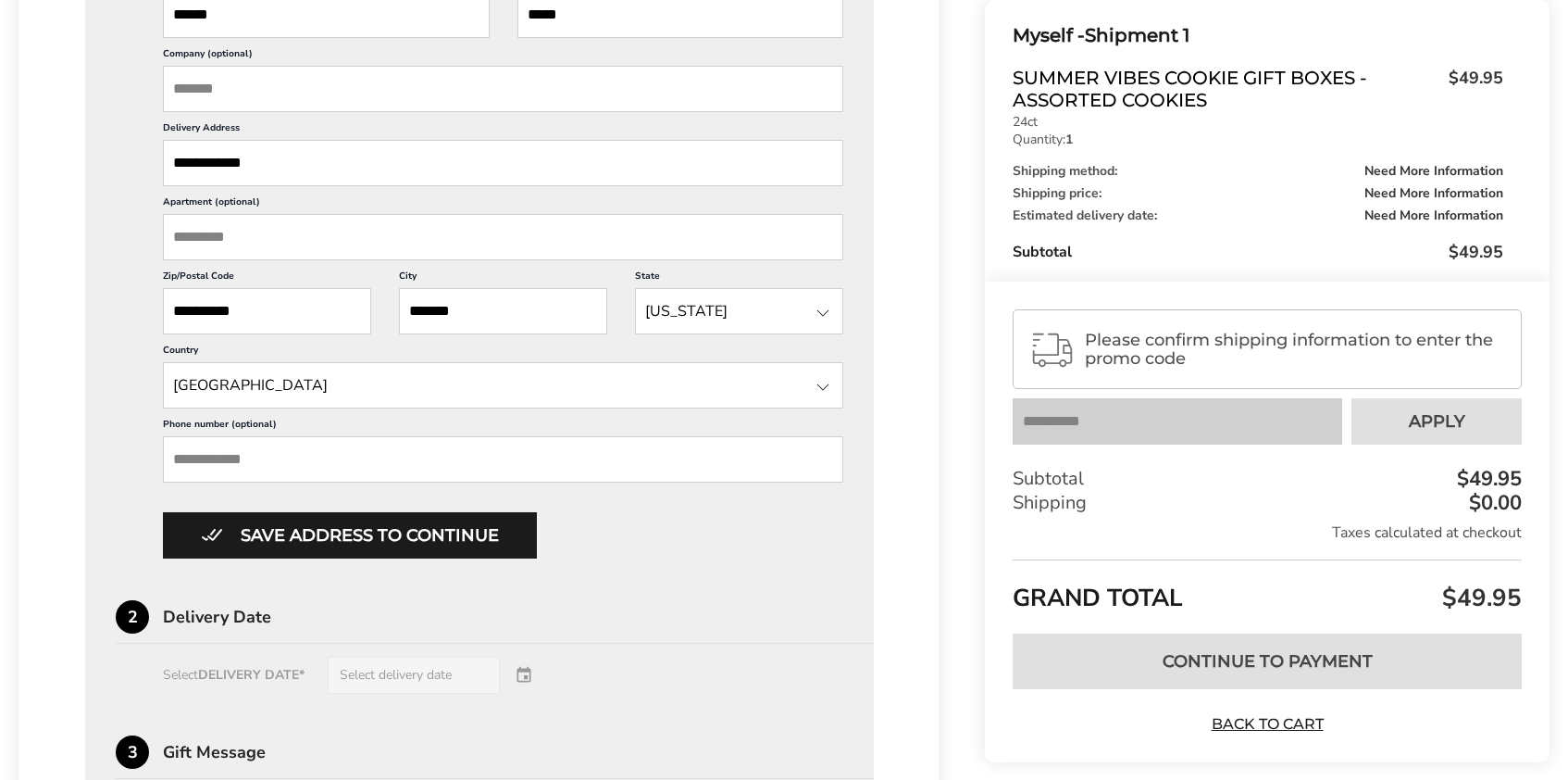
scroll to position [707, 0]
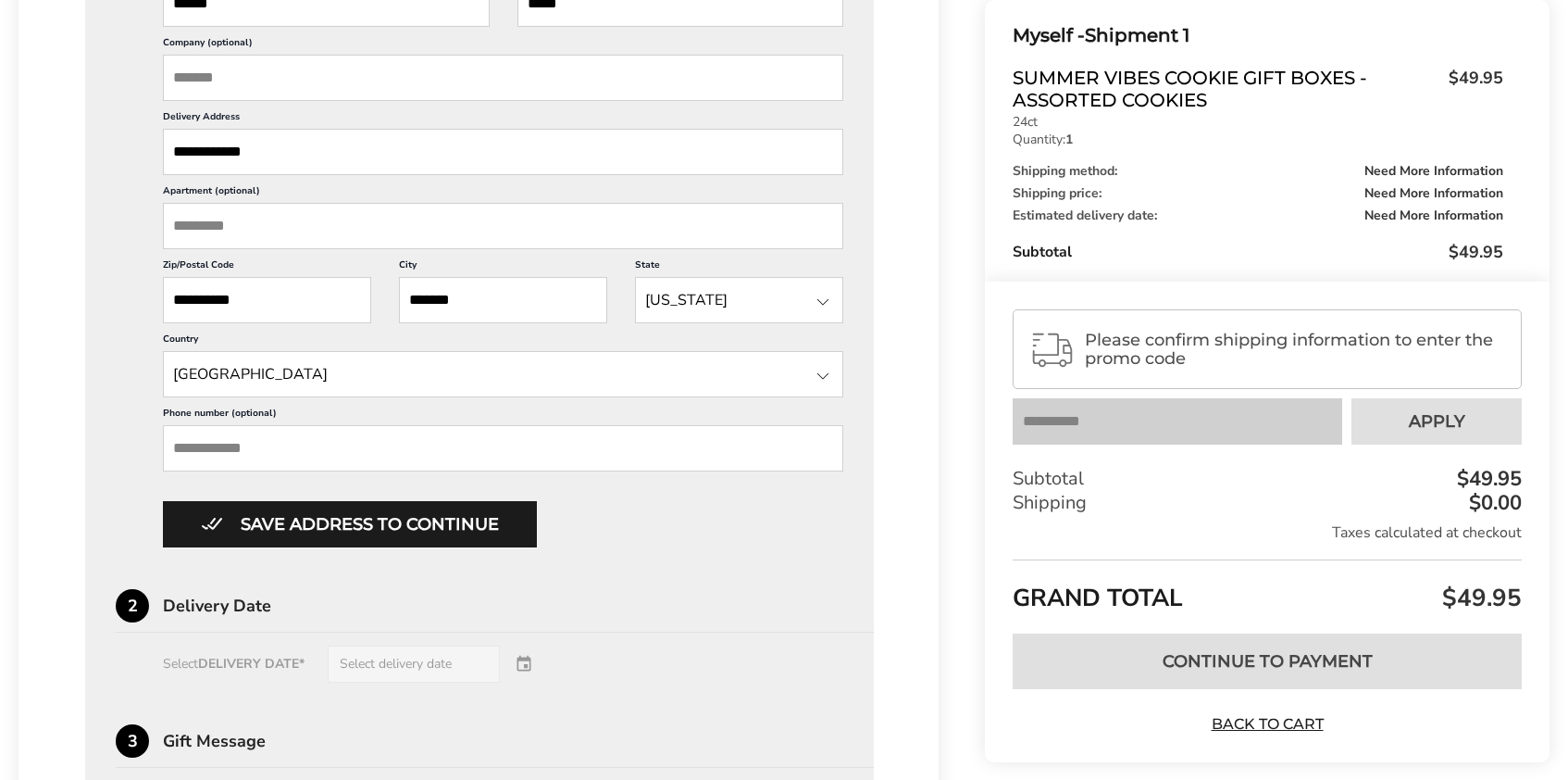
click at [224, 447] on input "Phone number (optional)" at bounding box center [503, 448] width 681 height 47
type input "**********"
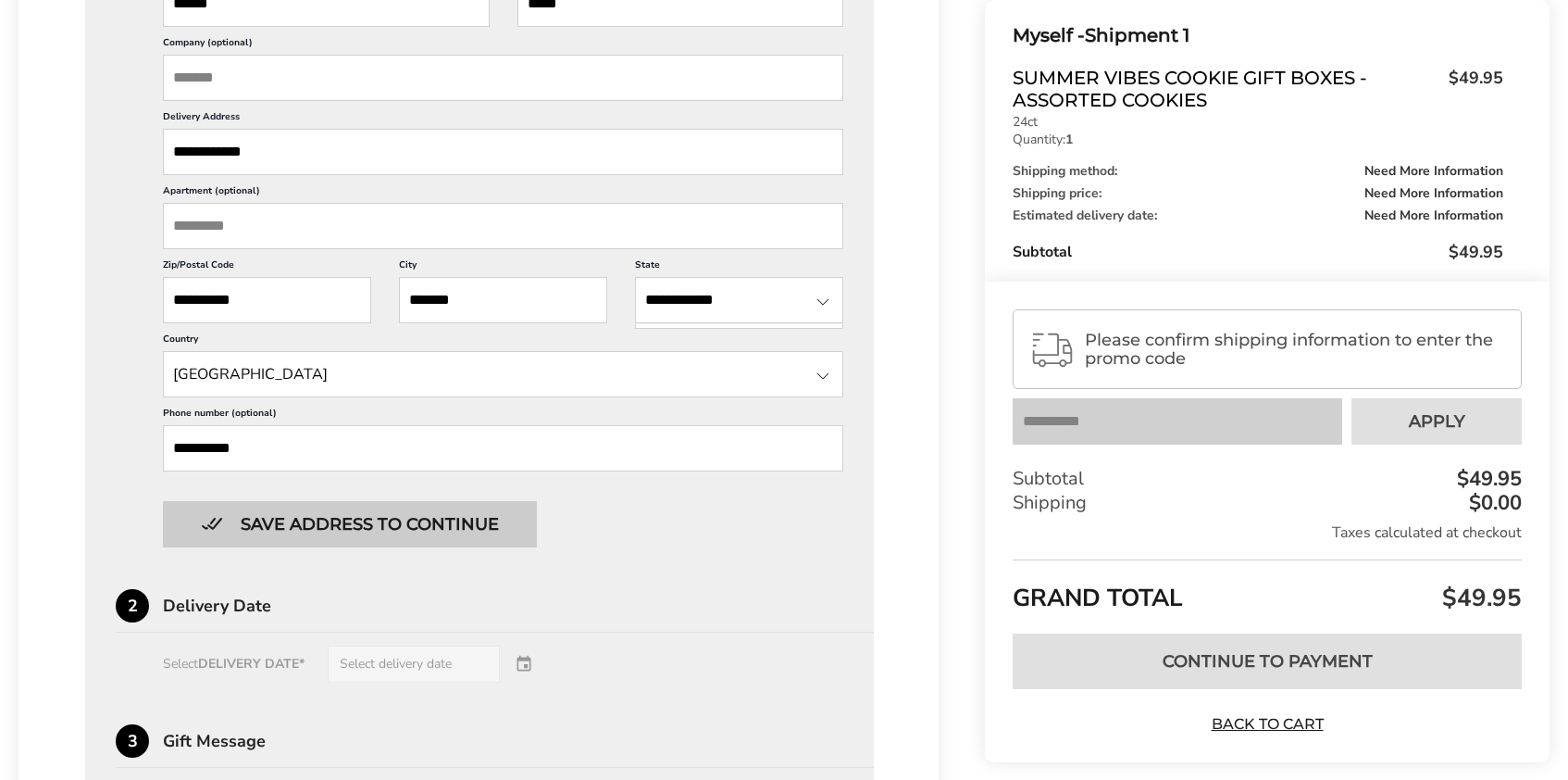
click at [379, 526] on button "Save address to continue" at bounding box center [350, 524] width 374 height 47
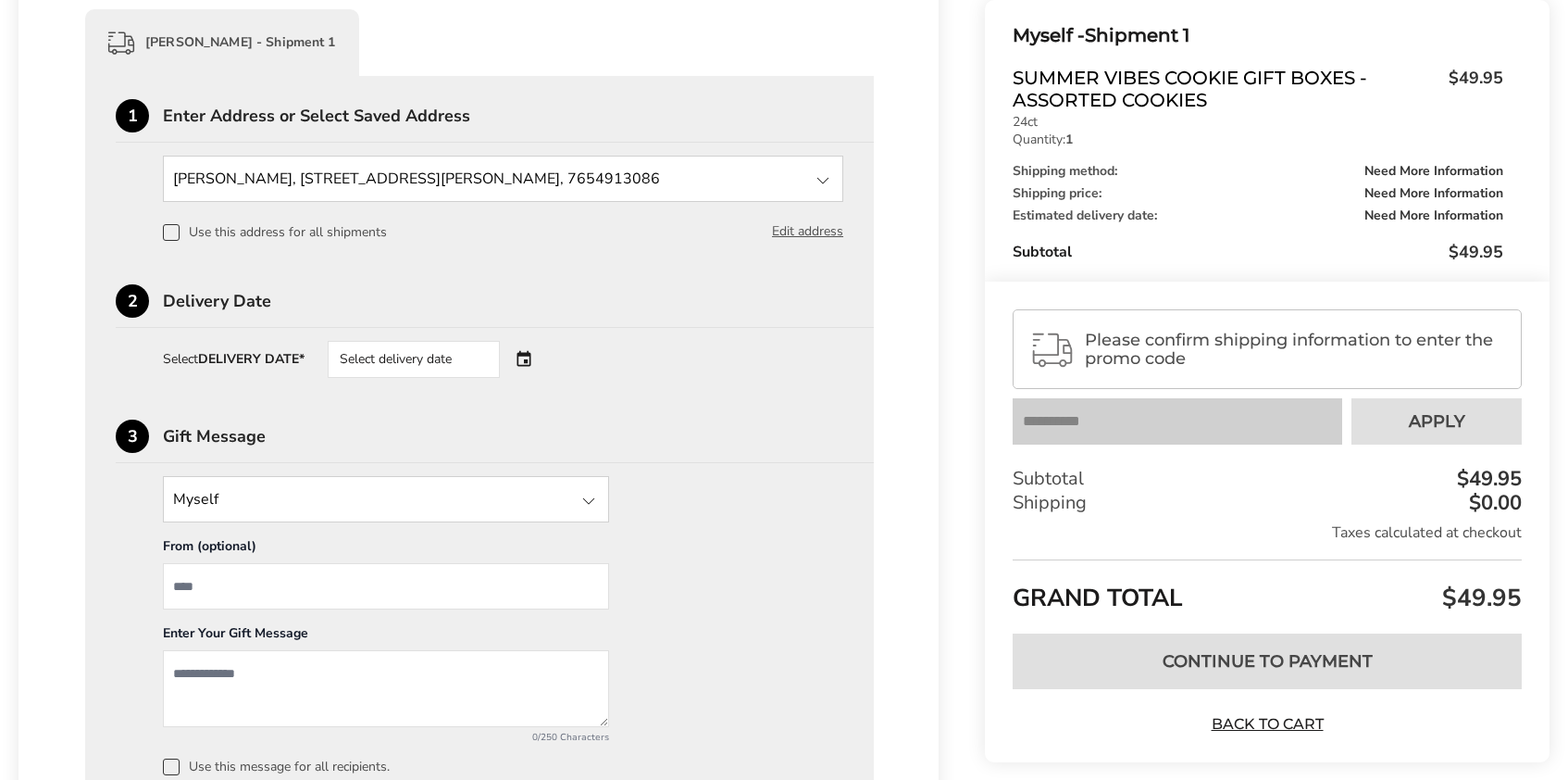
scroll to position [474, 0]
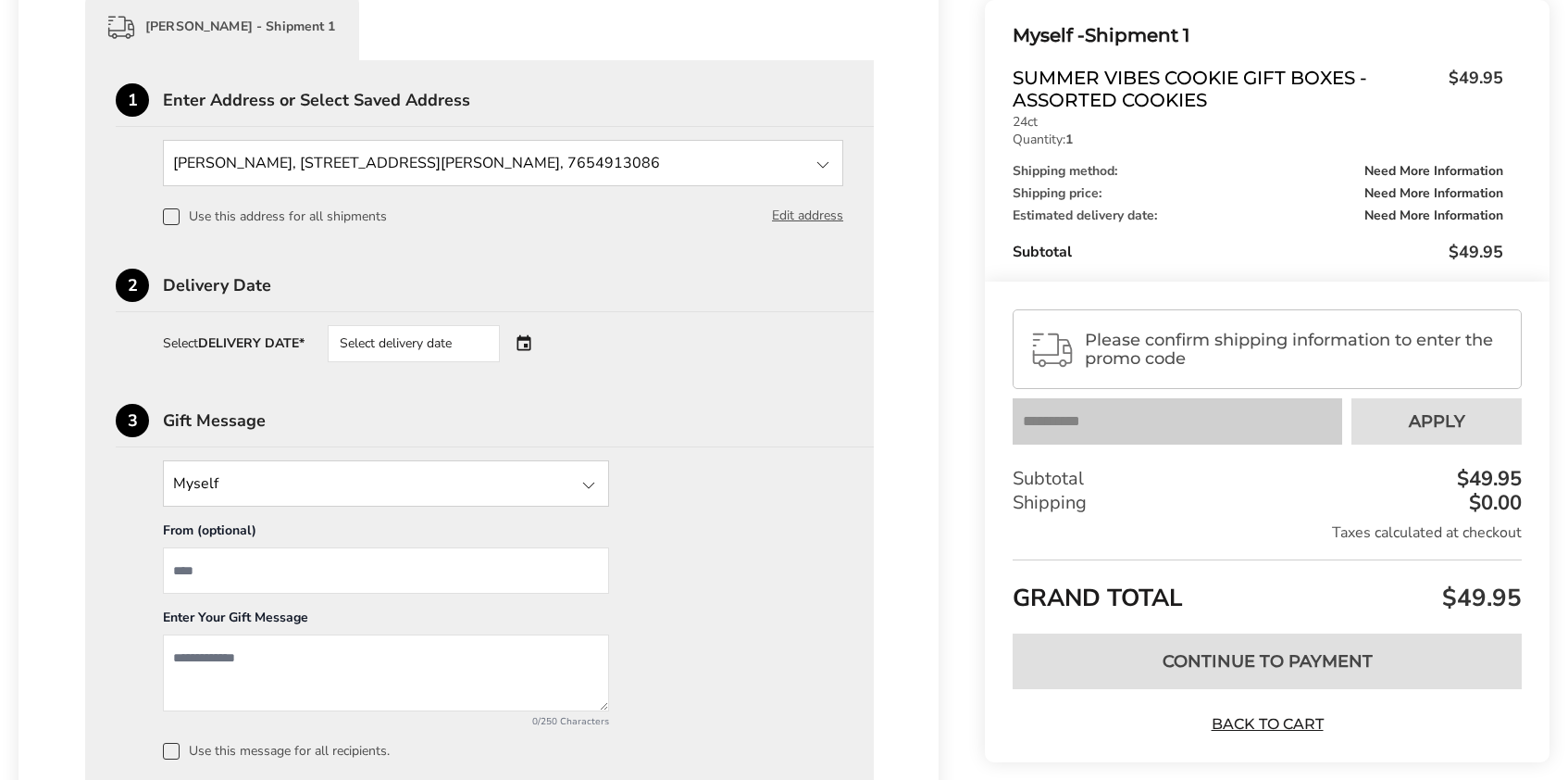
click at [530, 343] on div "Select delivery date" at bounding box center [439, 343] width 224 height 37
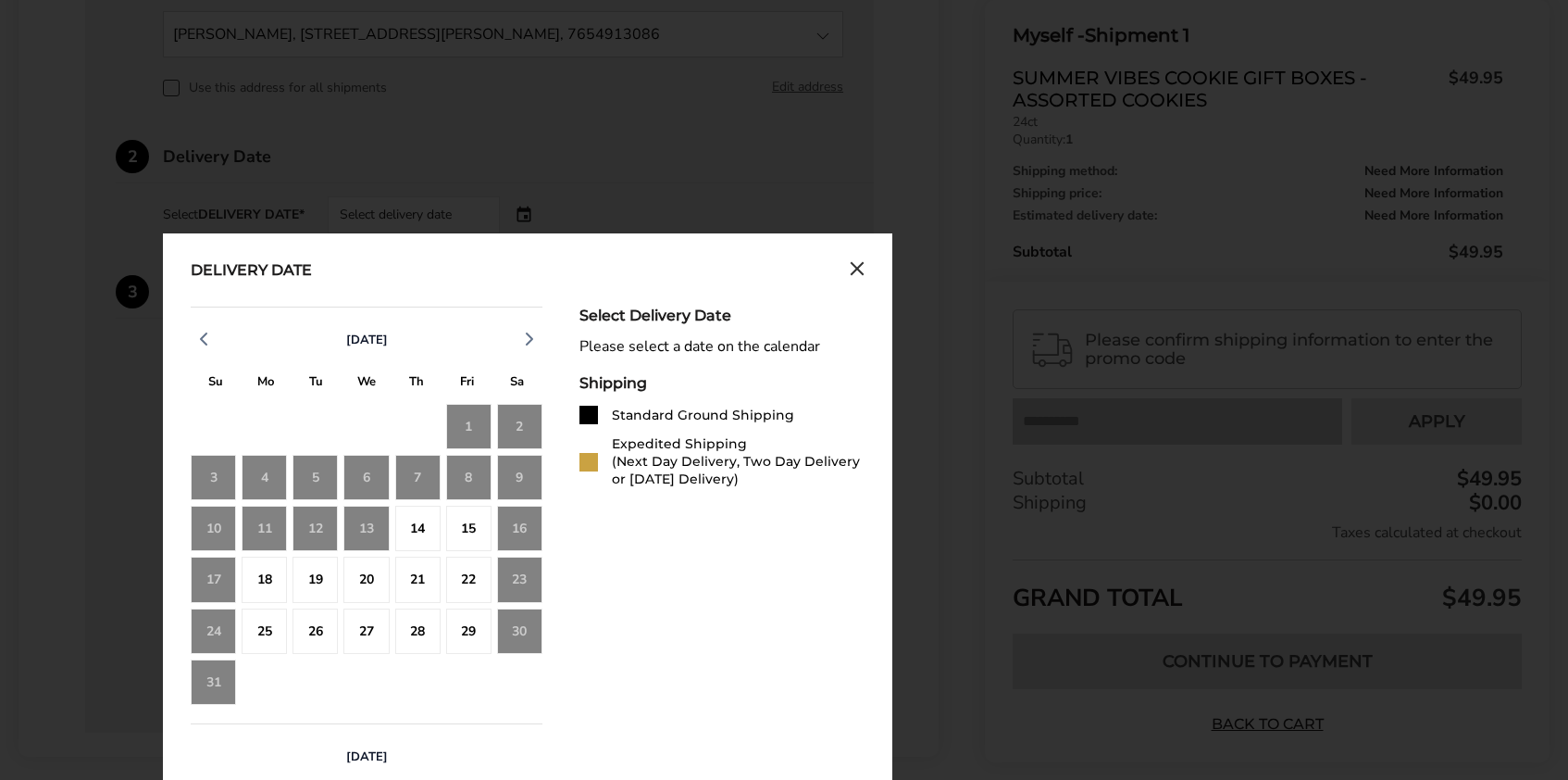
scroll to position [605, 0]
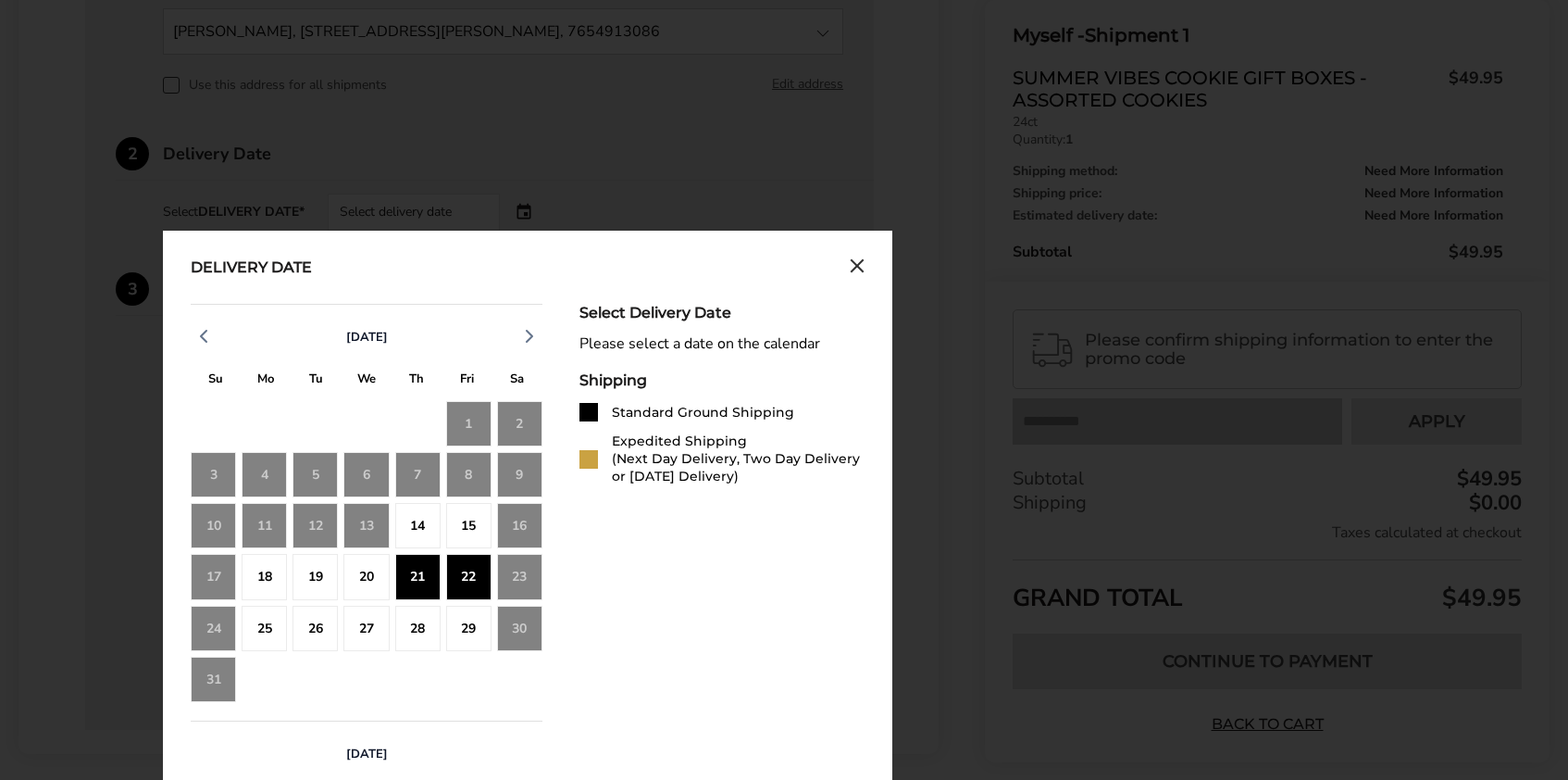
click at [467, 577] on div "22" at bounding box center [469, 576] width 46 height 46
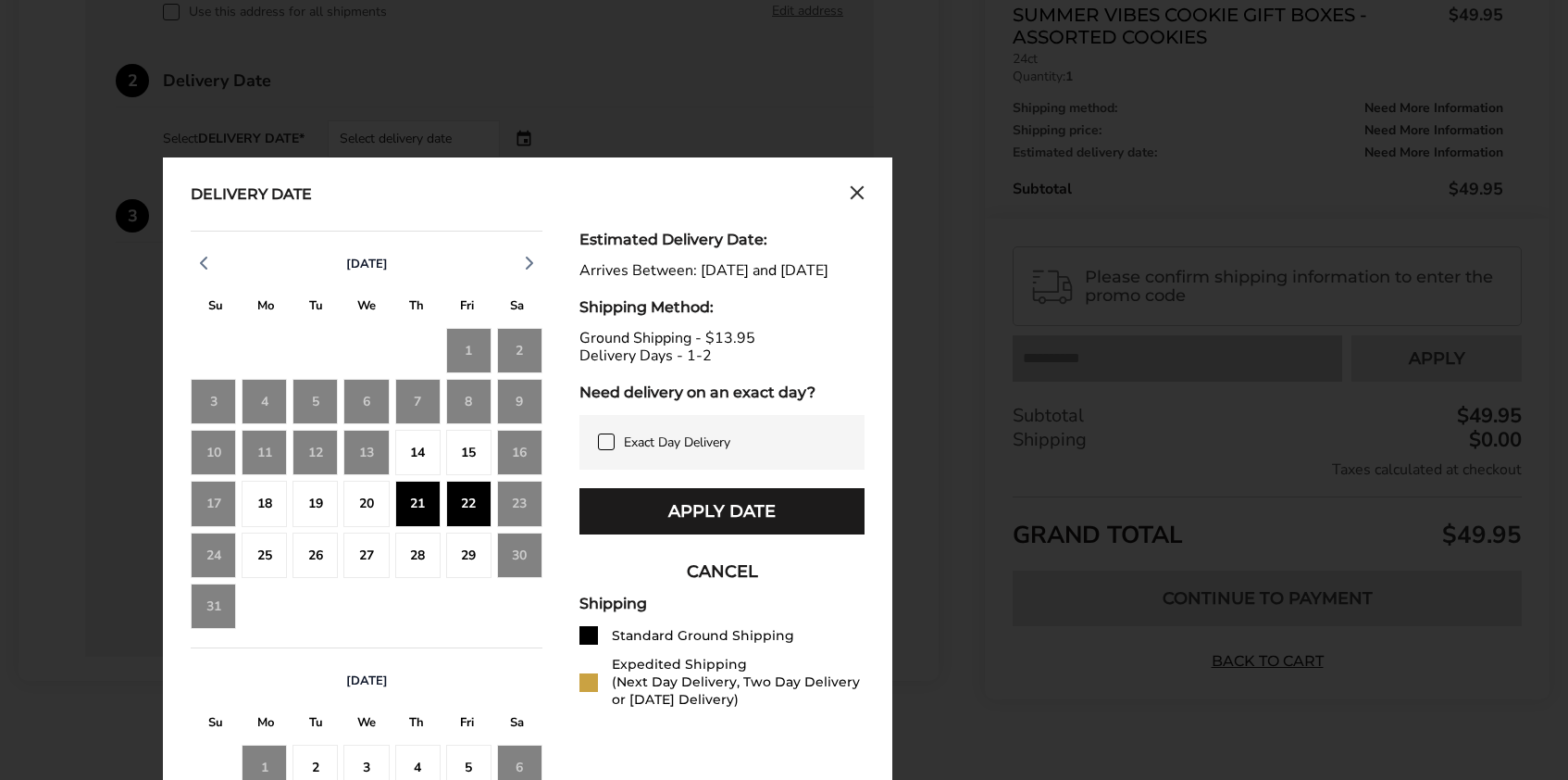
scroll to position [682, 0]
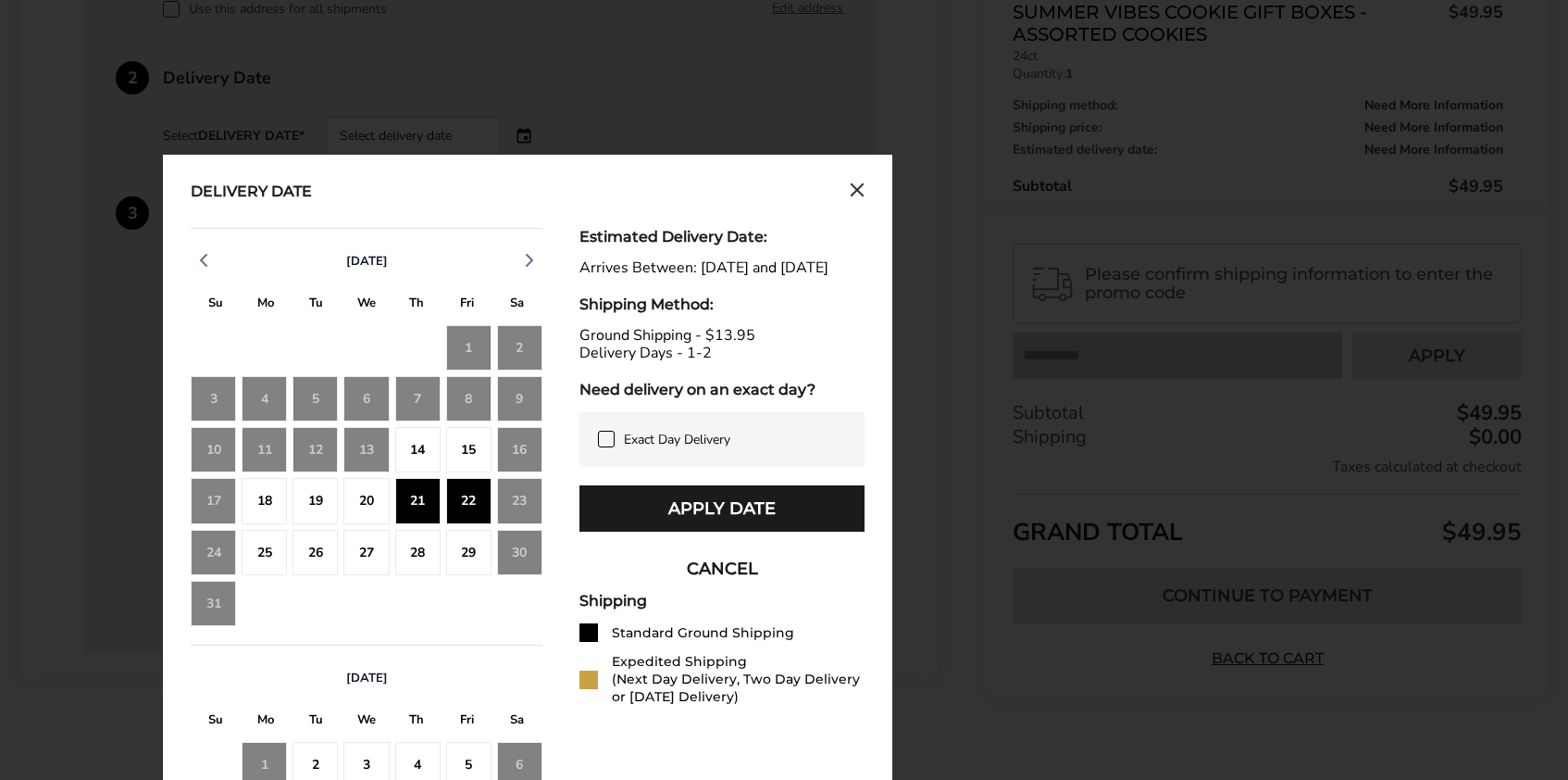
click at [468, 499] on div "22" at bounding box center [469, 501] width 46 height 46
click at [467, 494] on div "22" at bounding box center [469, 501] width 46 height 46
click at [264, 546] on div "25" at bounding box center [264, 552] width 46 height 46
click at [415, 506] on div "21" at bounding box center [418, 501] width 46 height 46
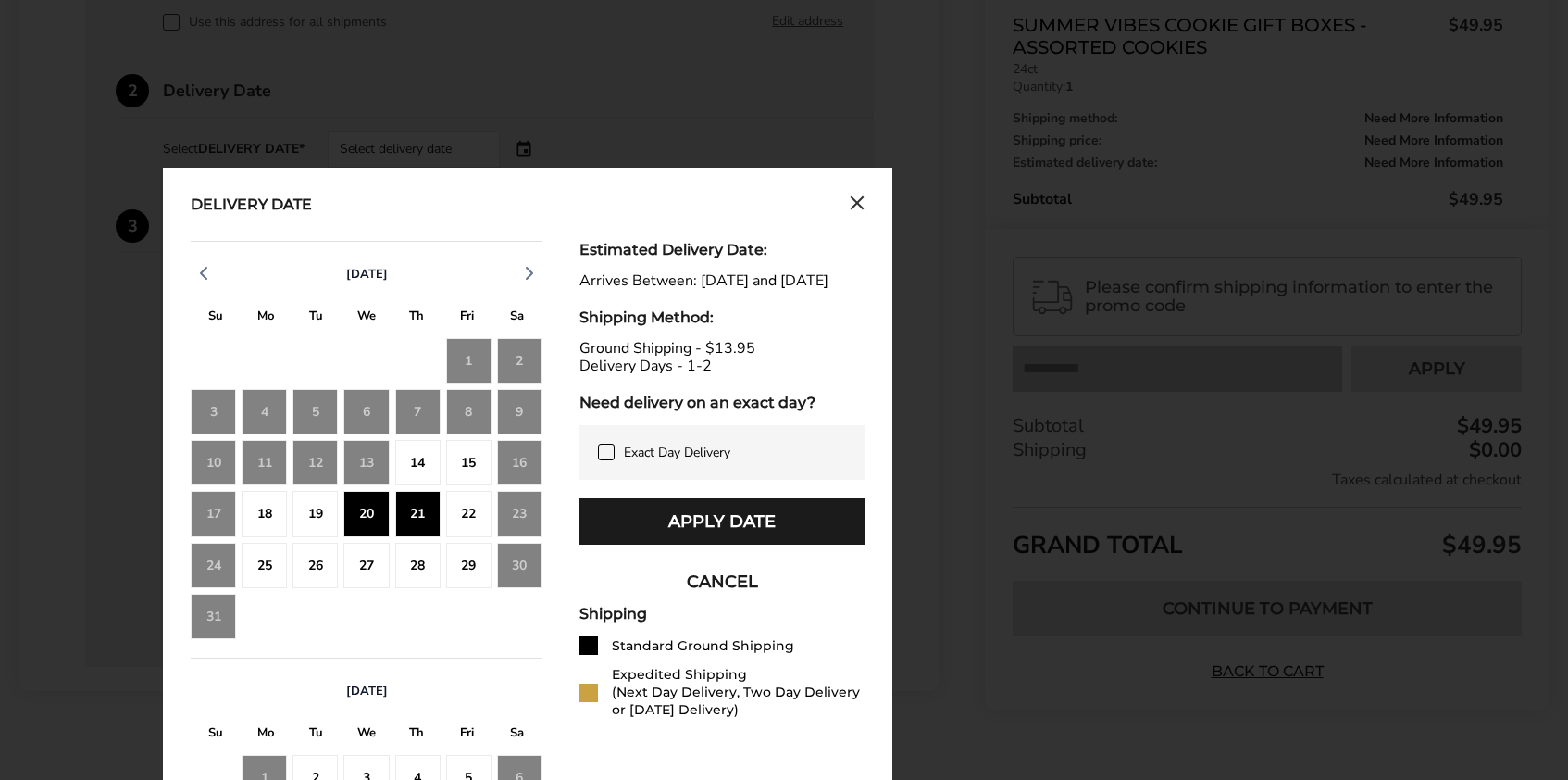
scroll to position [672, 0]
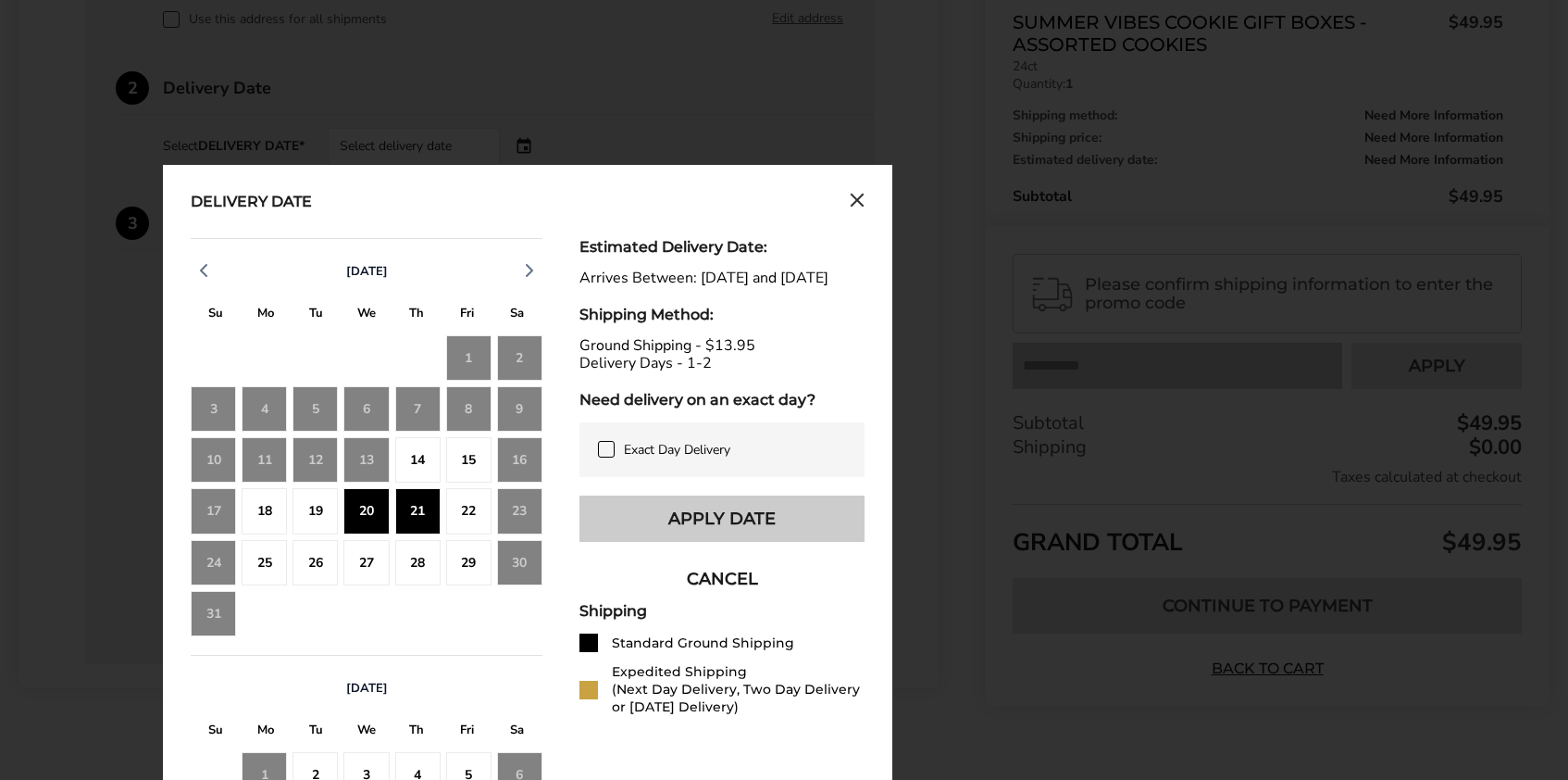
click at [726, 536] on button "Apply Date" at bounding box center [721, 518] width 285 height 47
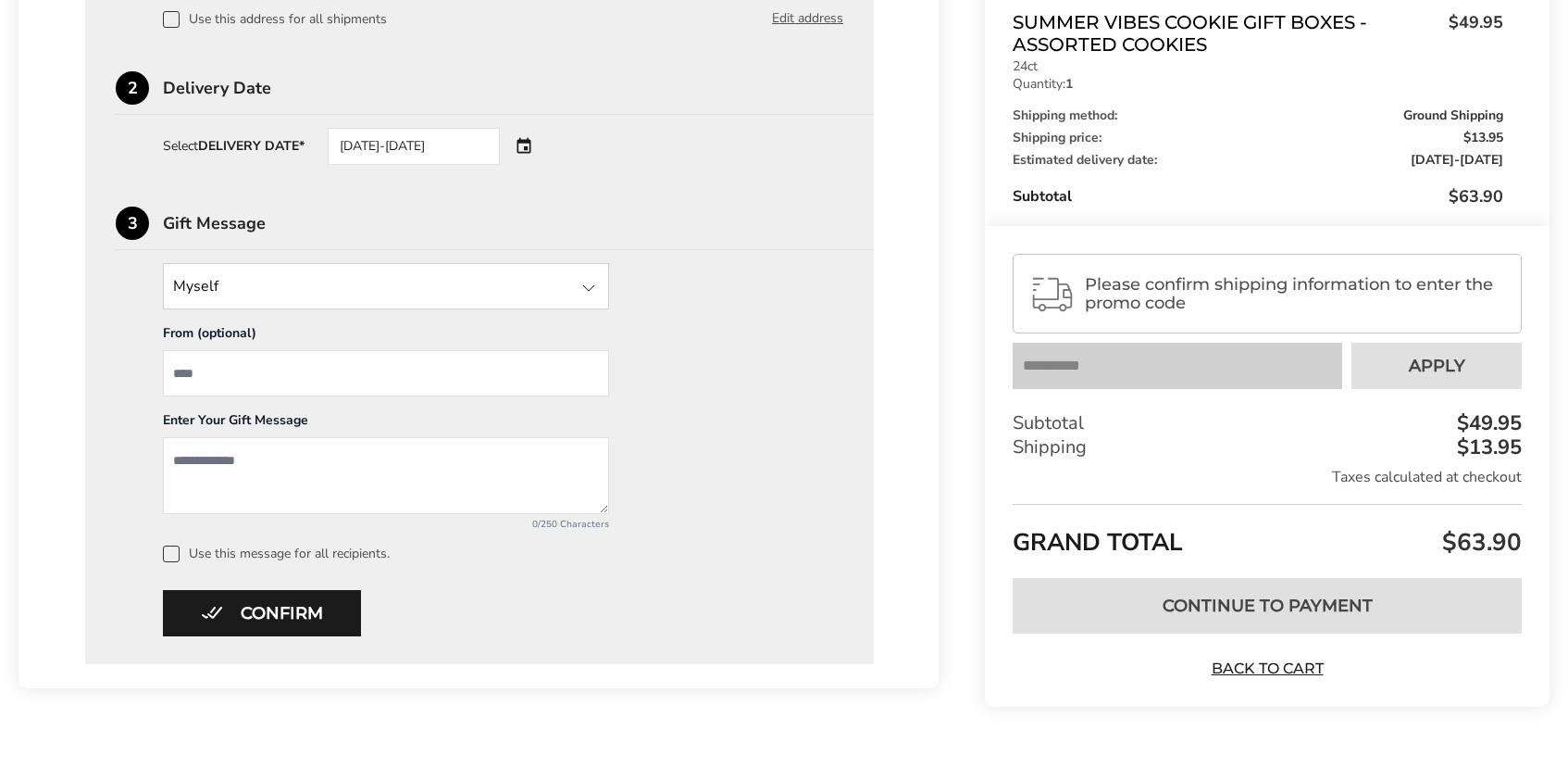
scroll to position [700, 0]
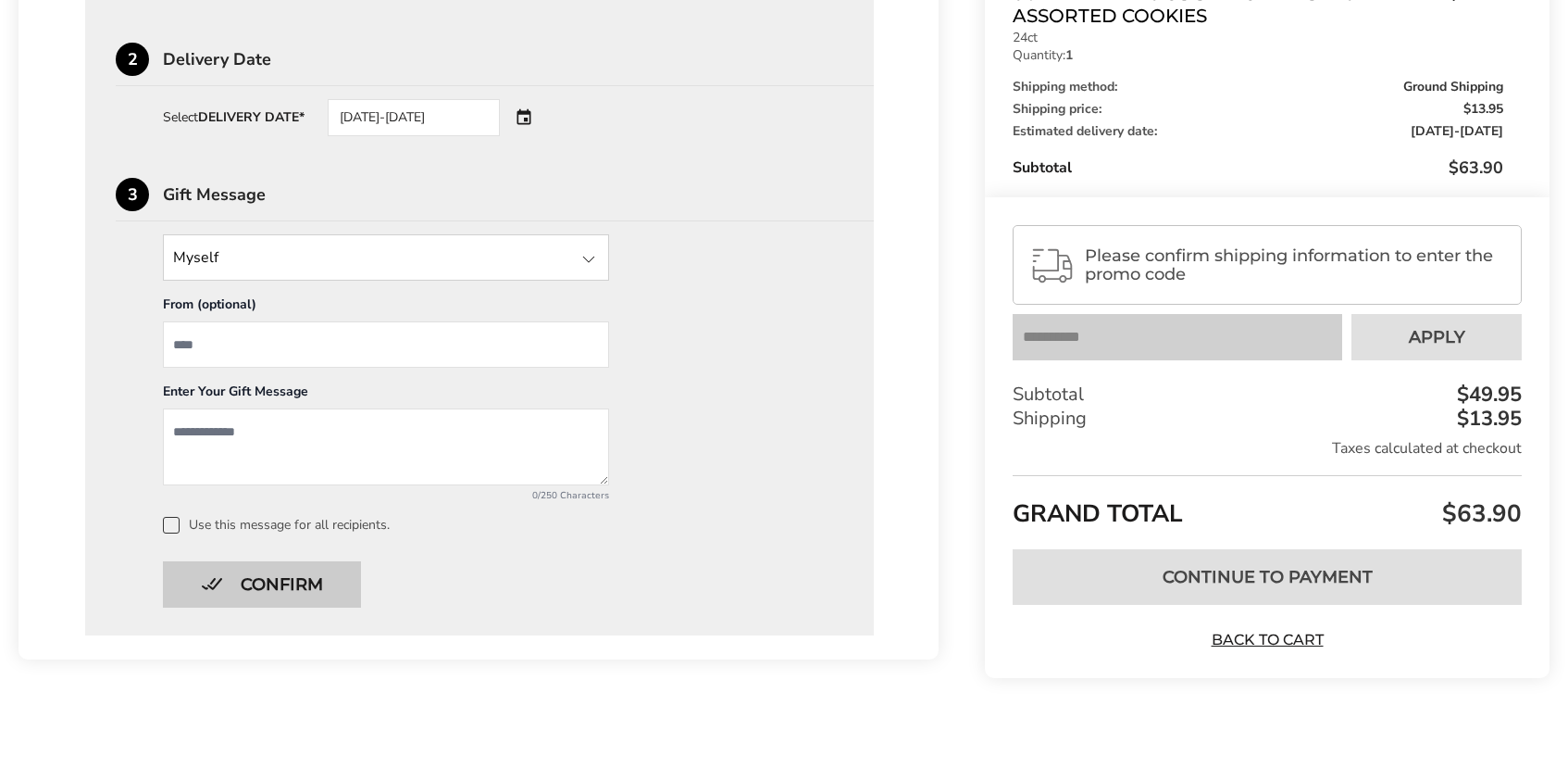
click at [248, 587] on button "Confirm" at bounding box center [261, 584] width 198 height 47
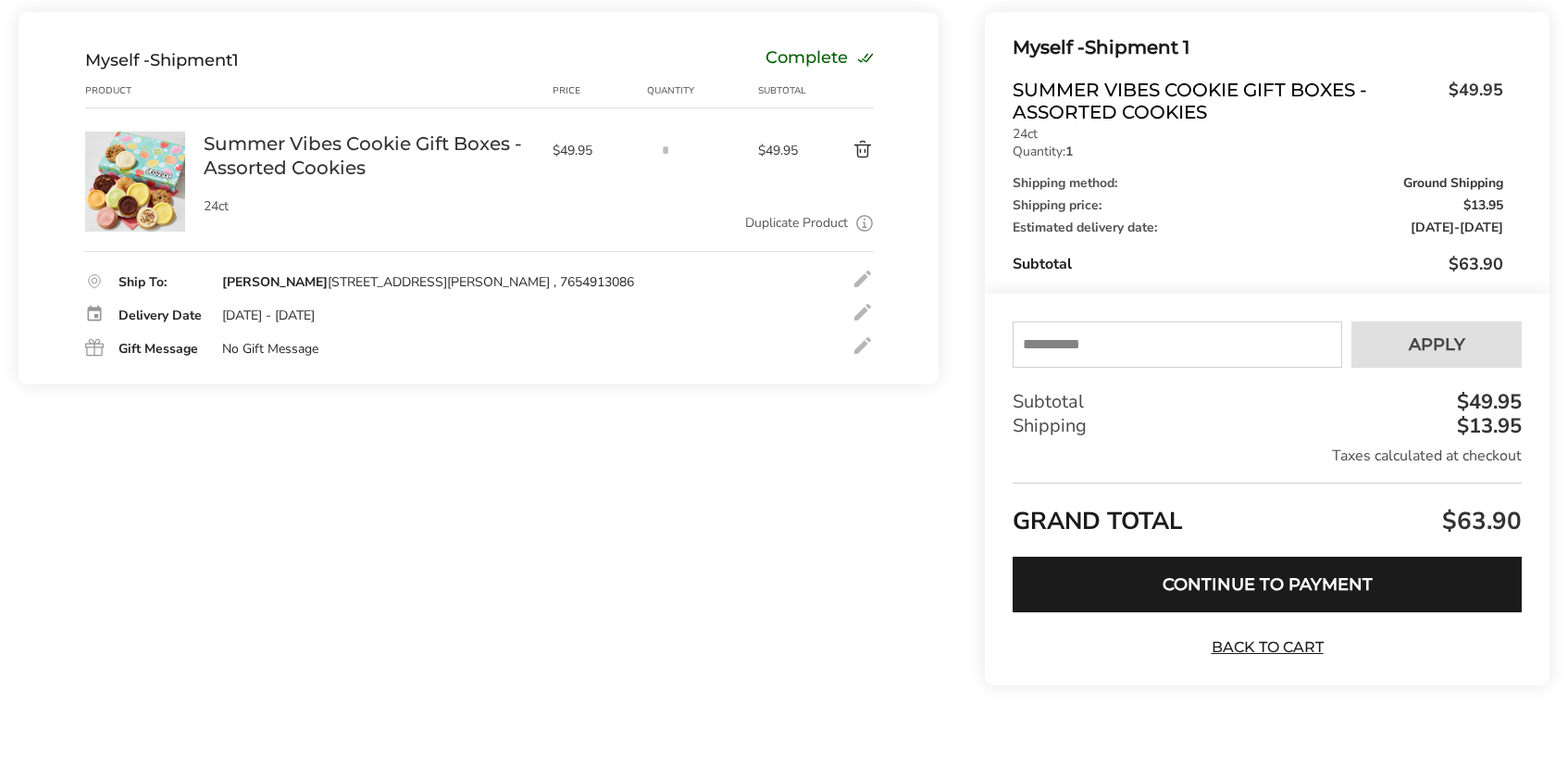
scroll to position [215, 0]
click at [1265, 578] on button "Continue to Payment" at bounding box center [1267, 583] width 509 height 56
click at [862, 318] on div at bounding box center [862, 311] width 22 height 22
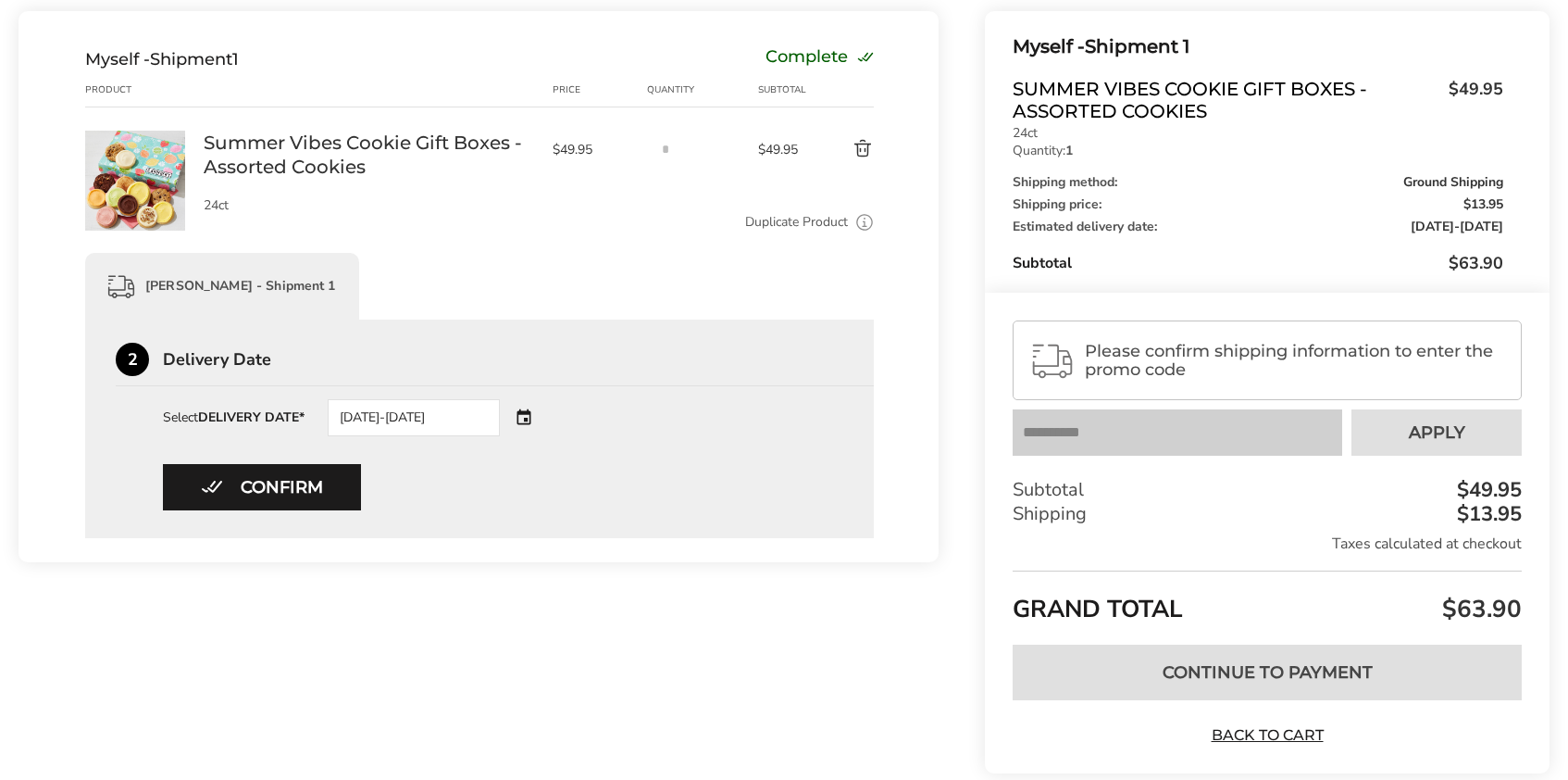
click at [433, 417] on div "08/20/2025-08/21/2025" at bounding box center [413, 417] width 172 height 37
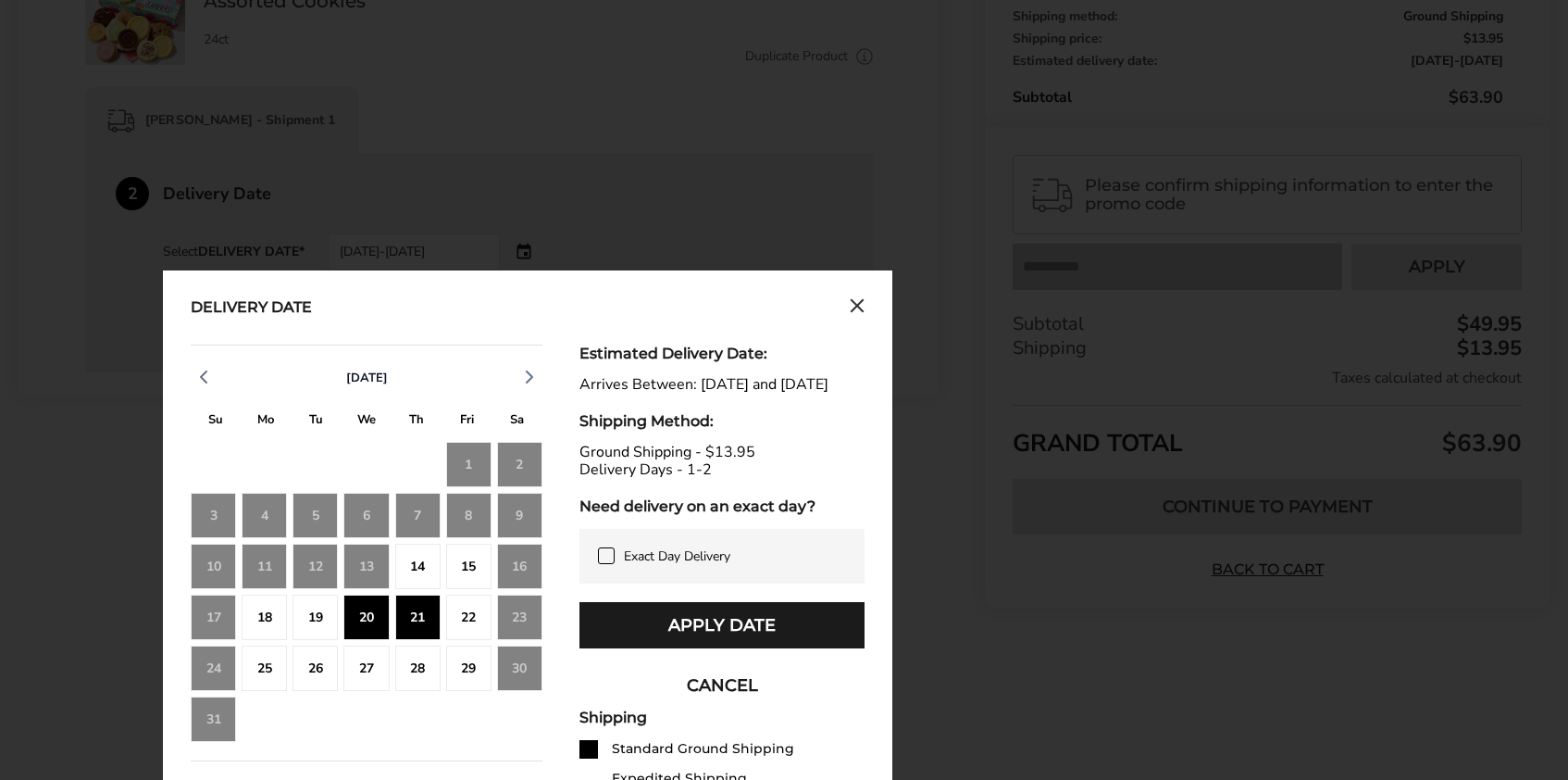
scroll to position [383, 0]
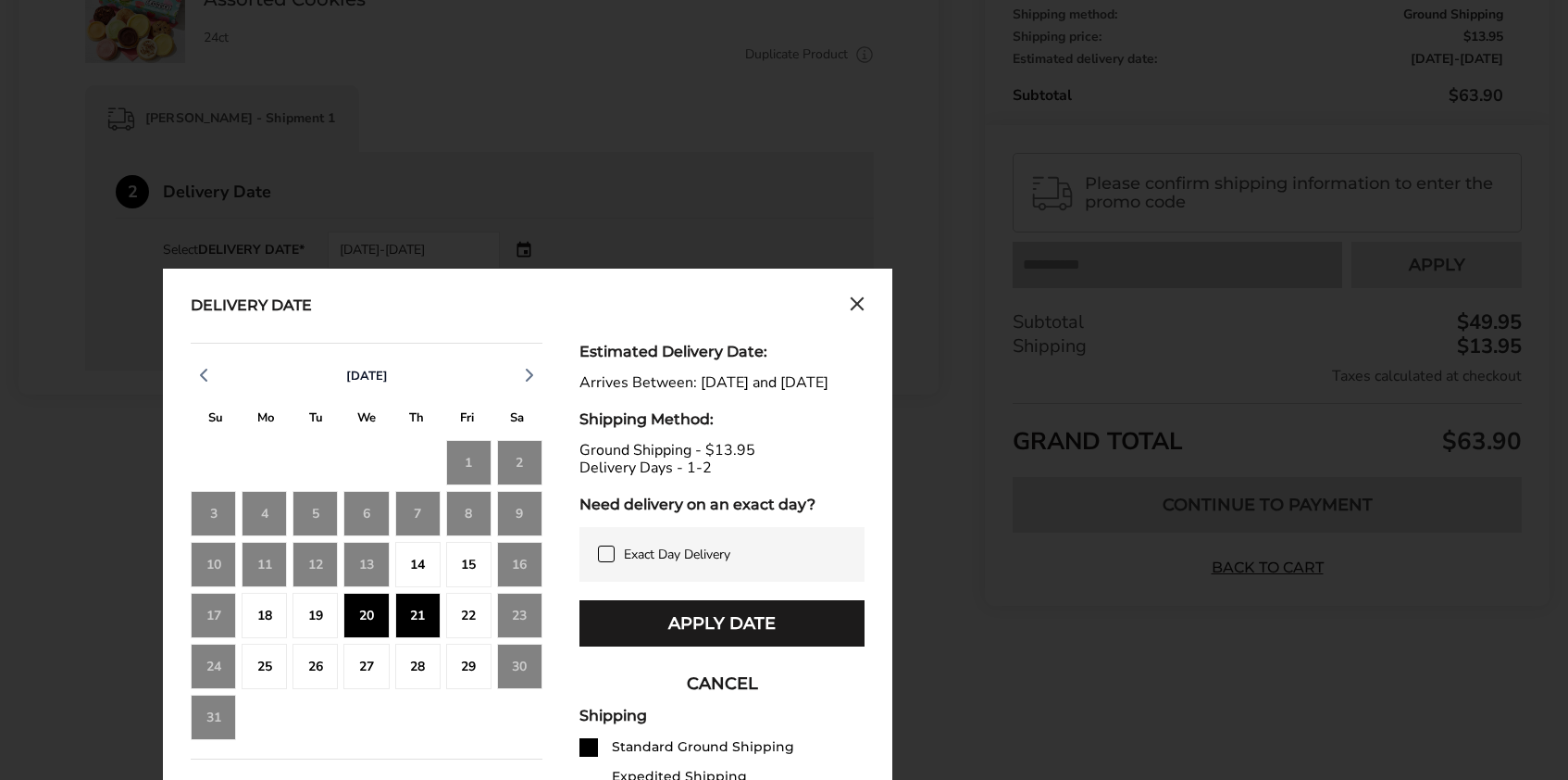
click at [427, 618] on div "21" at bounding box center [418, 615] width 46 height 46
click at [467, 616] on div "22" at bounding box center [469, 615] width 46 height 46
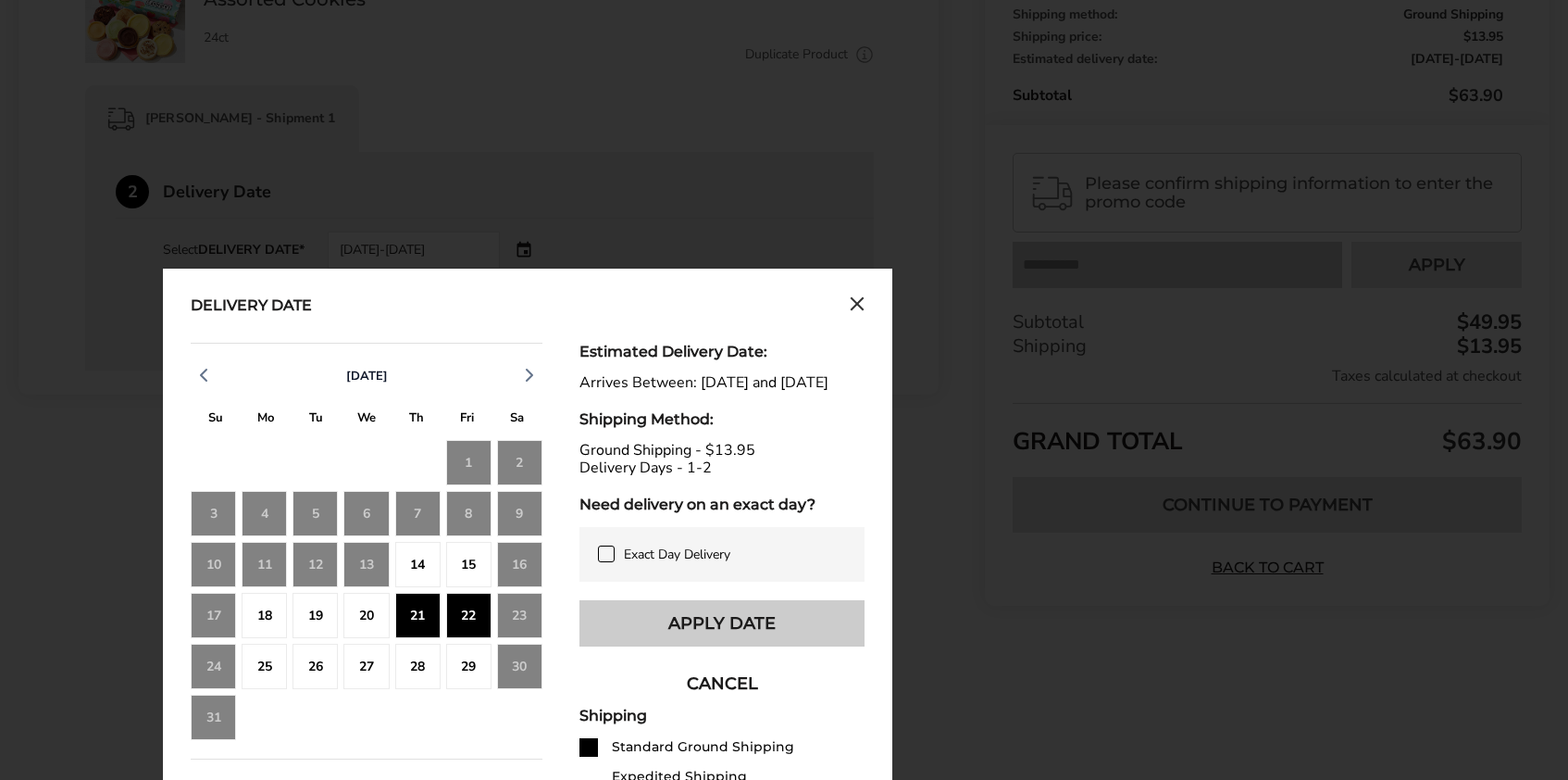
click at [726, 637] on button "Apply Date" at bounding box center [721, 623] width 285 height 47
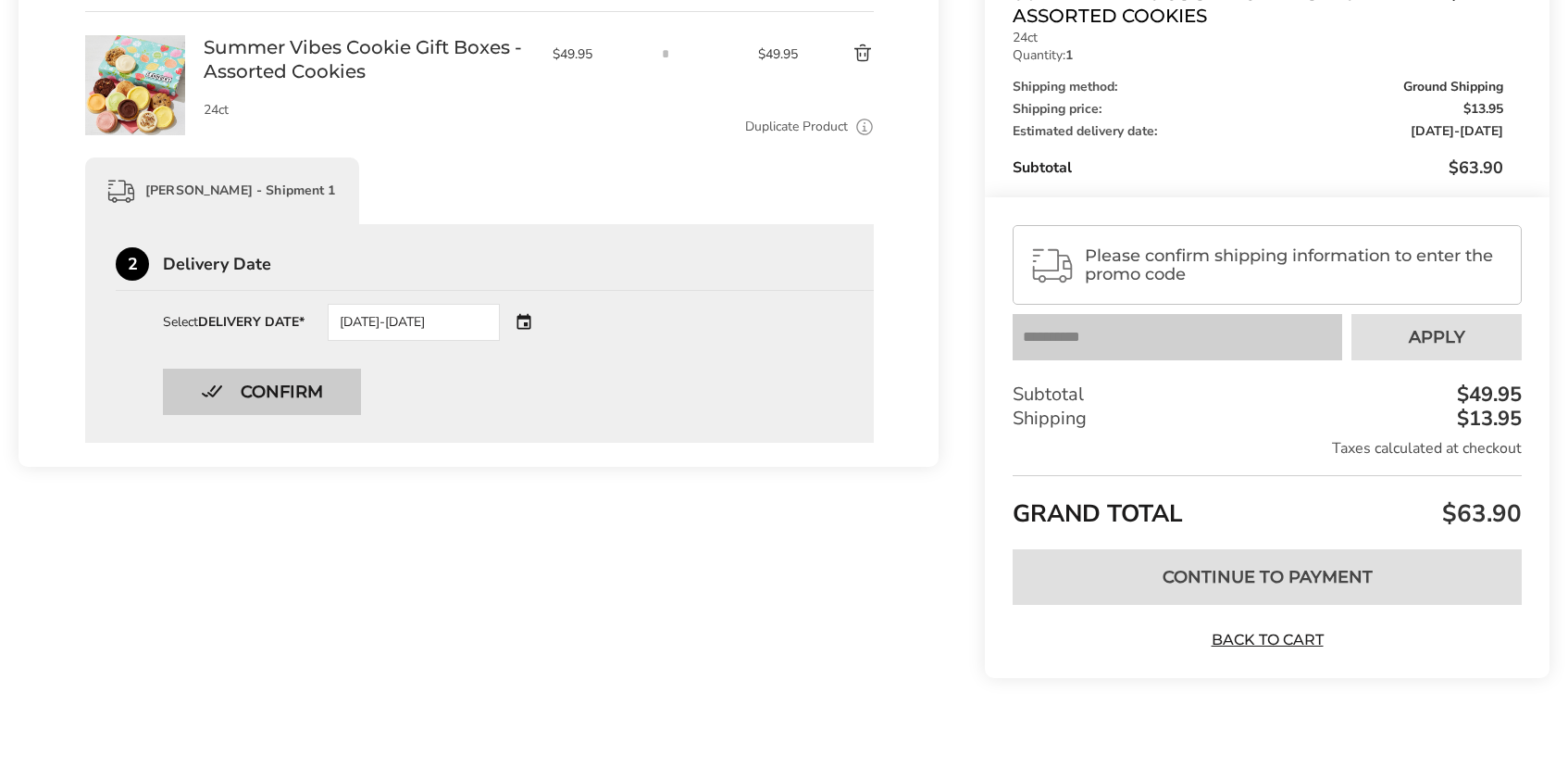
click at [268, 390] on button "Confirm" at bounding box center [261, 391] width 198 height 47
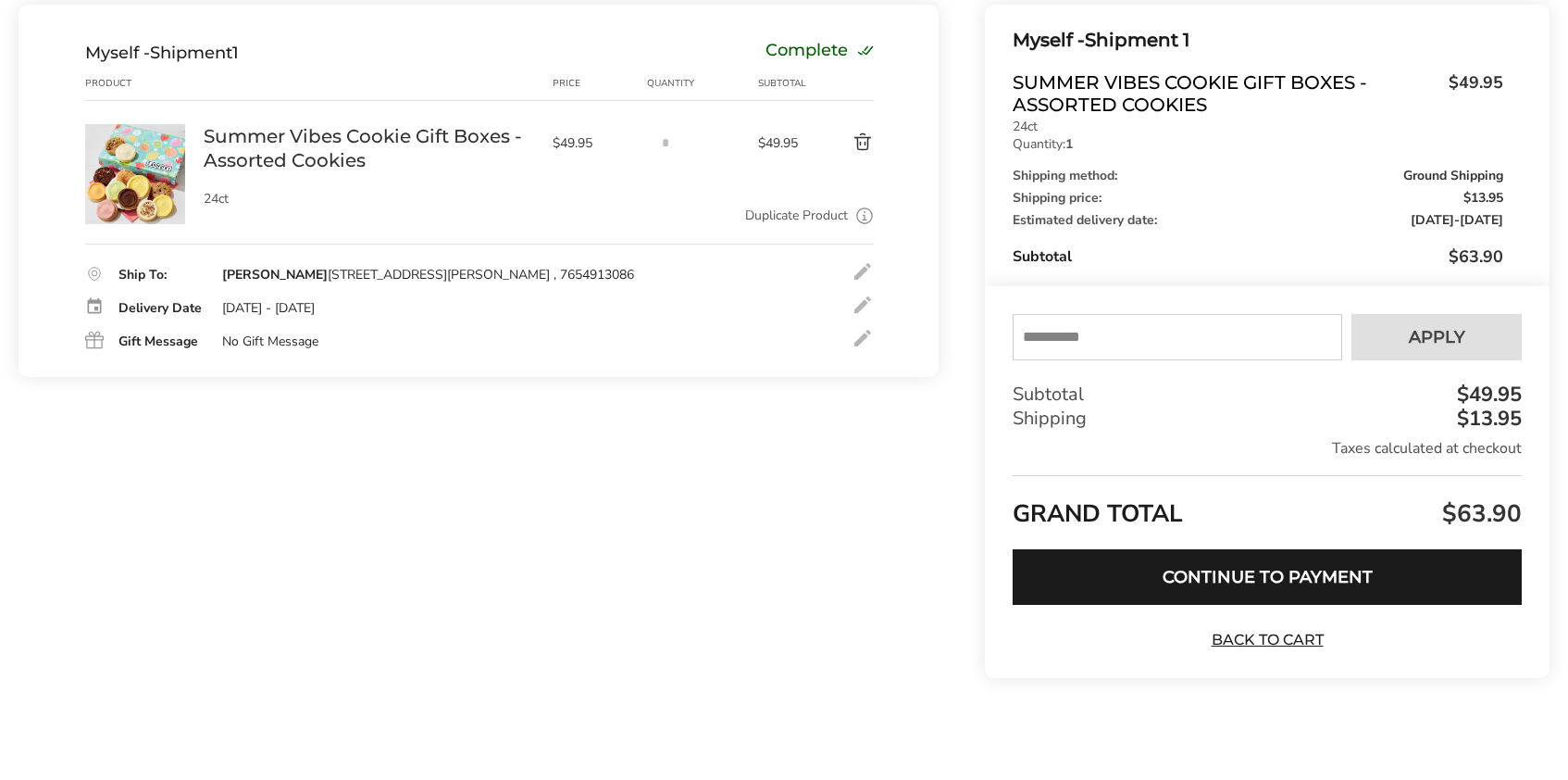
scroll to position [222, 0]
click at [1288, 576] on button "Continue to Payment" at bounding box center [1267, 577] width 509 height 56
